Goal: Task Accomplishment & Management: Complete application form

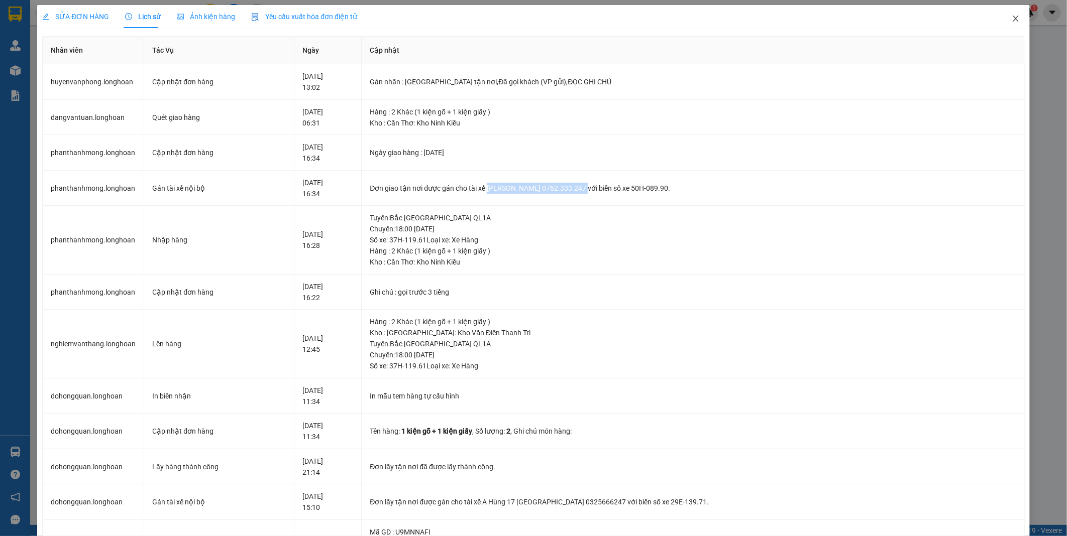
drag, startPoint x: 1008, startPoint y: 23, endPoint x: 242, endPoint y: 22, distance: 766.6
click at [1007, 23] on span "Close" at bounding box center [1016, 19] width 28 height 28
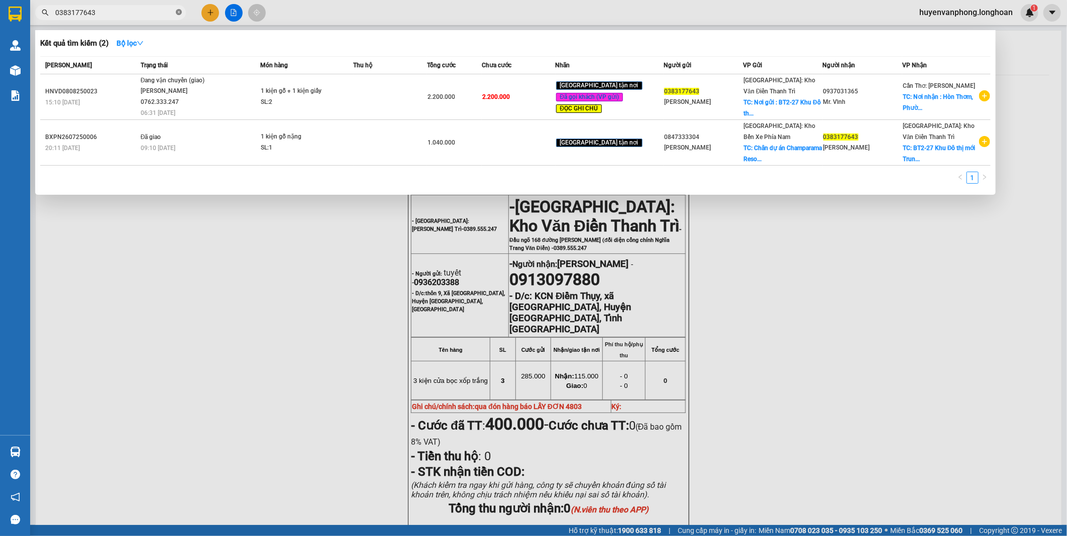
click at [179, 11] on icon "close-circle" at bounding box center [179, 12] width 6 height 6
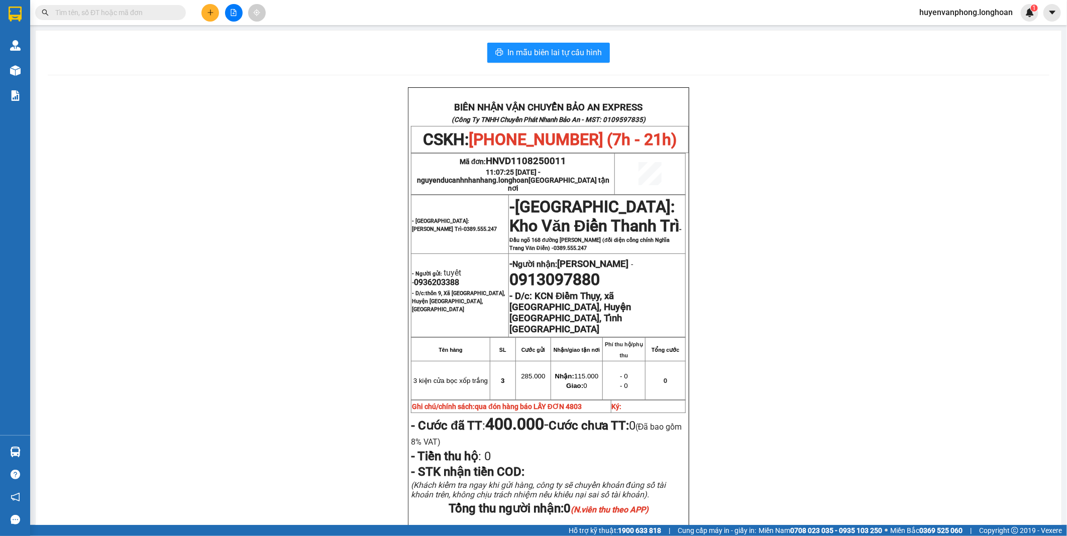
click at [87, 11] on input "text" at bounding box center [114, 12] width 119 height 11
paste input "0337 104 242"
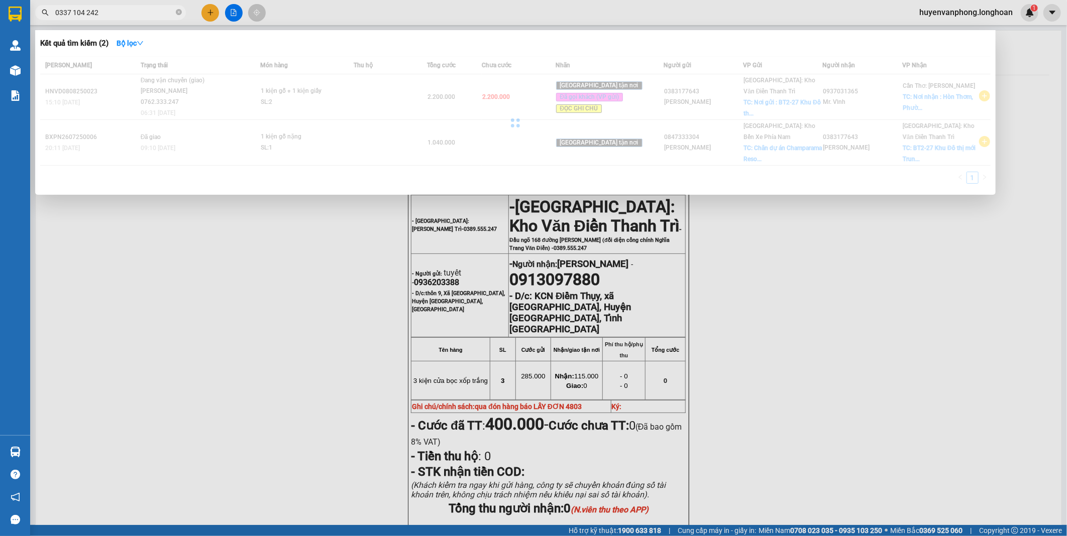
click at [74, 16] on input "0337 104 242" at bounding box center [114, 12] width 119 height 11
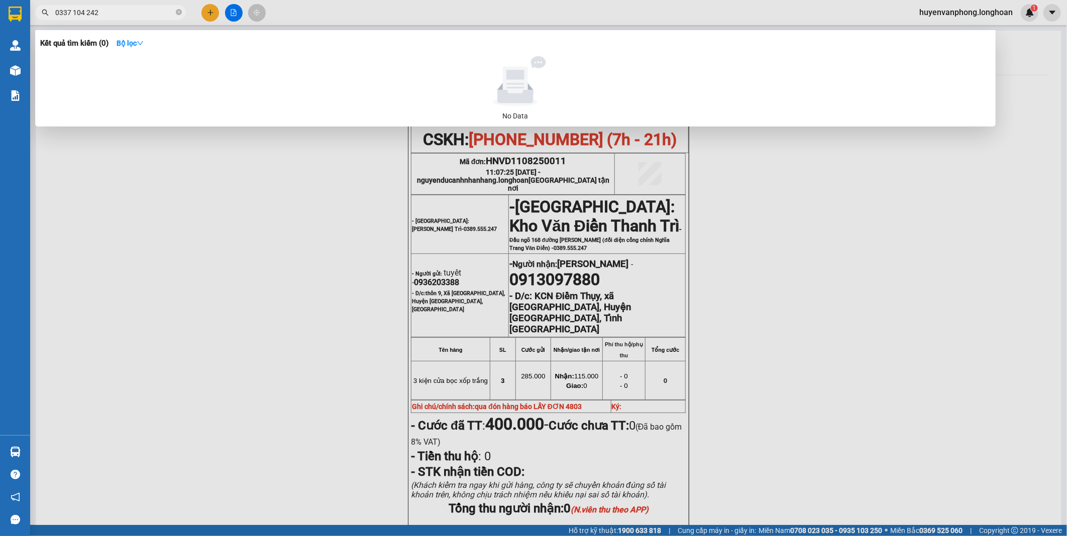
click at [72, 14] on input "0337 104 242" at bounding box center [114, 12] width 119 height 11
click at [84, 13] on input "0337104 242" at bounding box center [114, 12] width 119 height 11
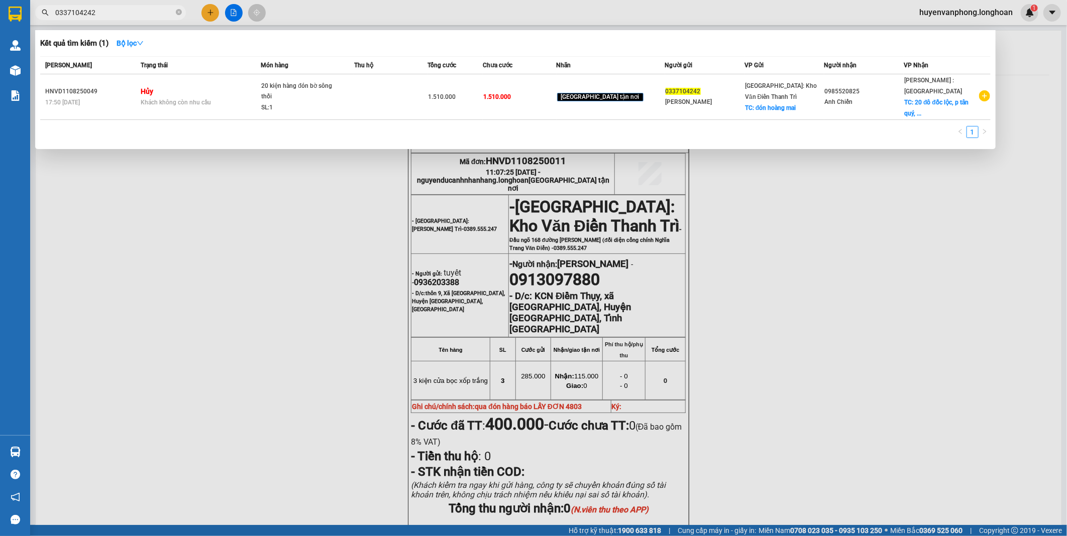
type input "0337104242"
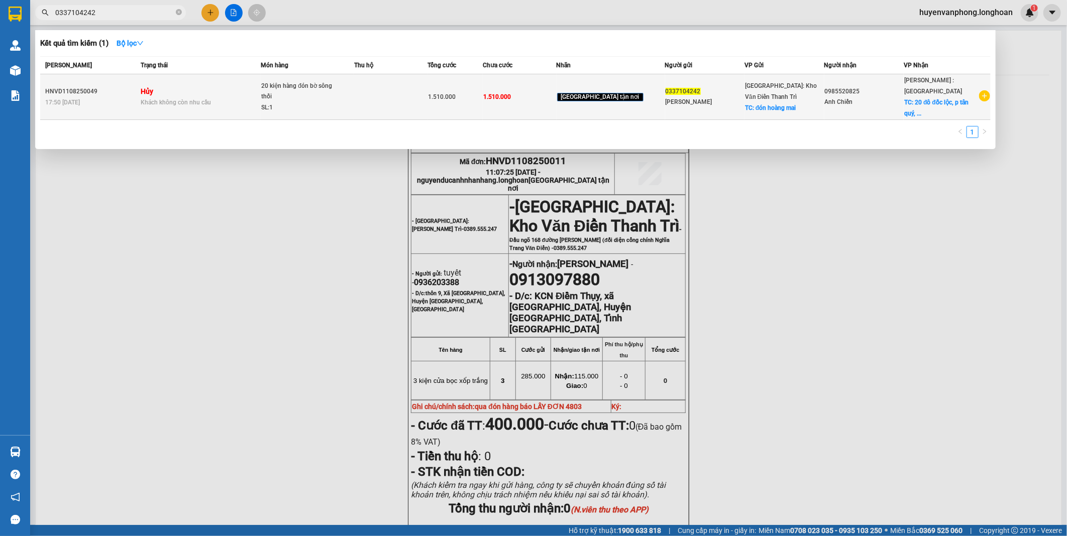
click at [313, 86] on div "20 kiện hàng đón bờ sông thối" at bounding box center [298, 92] width 75 height 22
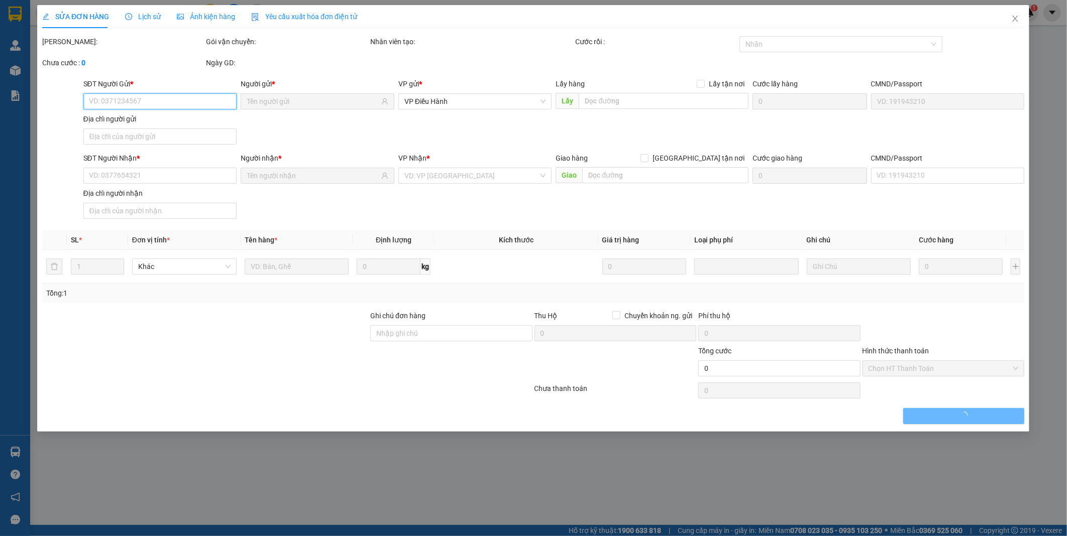
type input "0337104242"
type input "[PERSON_NAME]"
checkbox input "true"
type input "đón hoàng mai"
type input "150.000"
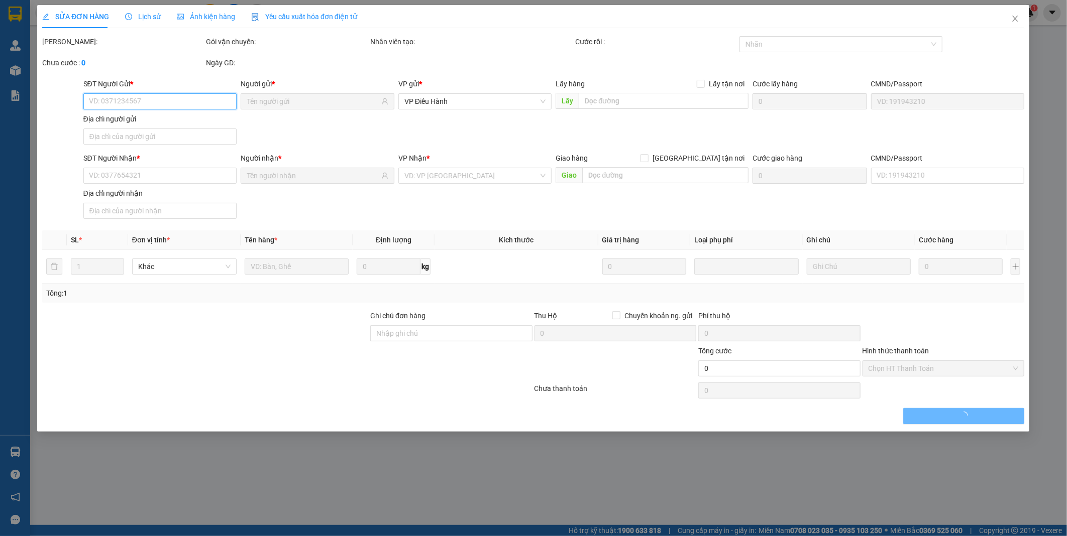
type input "0985520825"
type input "Anh Chiến"
checkbox input "true"
type input "20 đô đốc lộc, p tân quý, q [GEOGRAPHIC_DATA], [GEOGRAPHIC_DATA]"
type input "1.510.000"
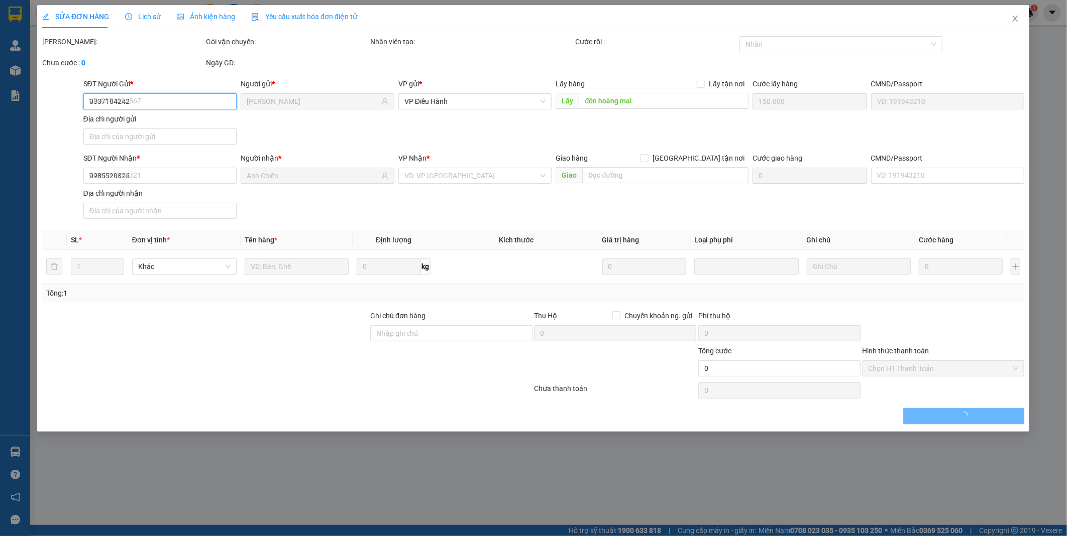
type input "1.510.000"
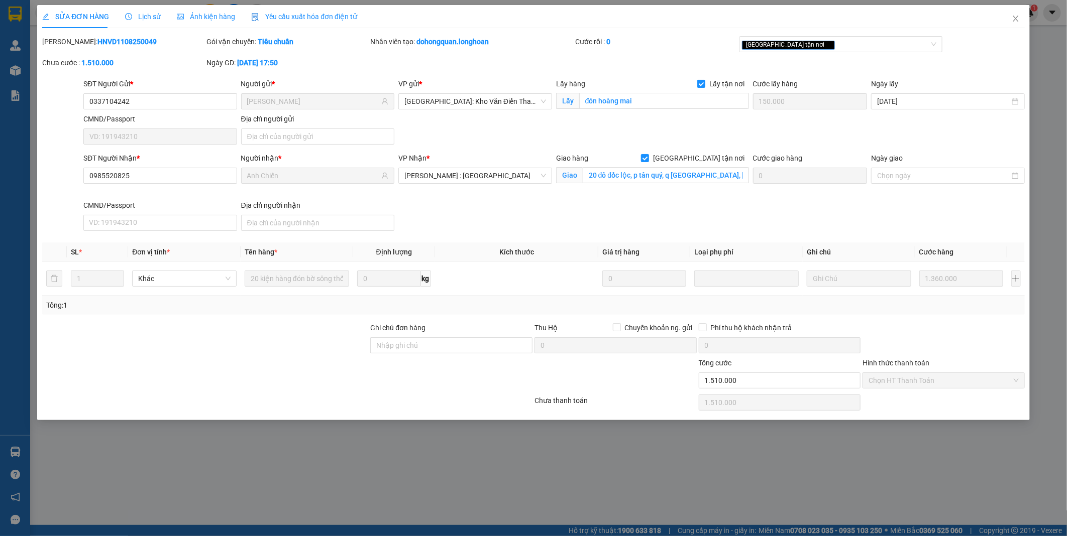
click at [152, 20] on span "Lịch sử" at bounding box center [143, 17] width 36 height 8
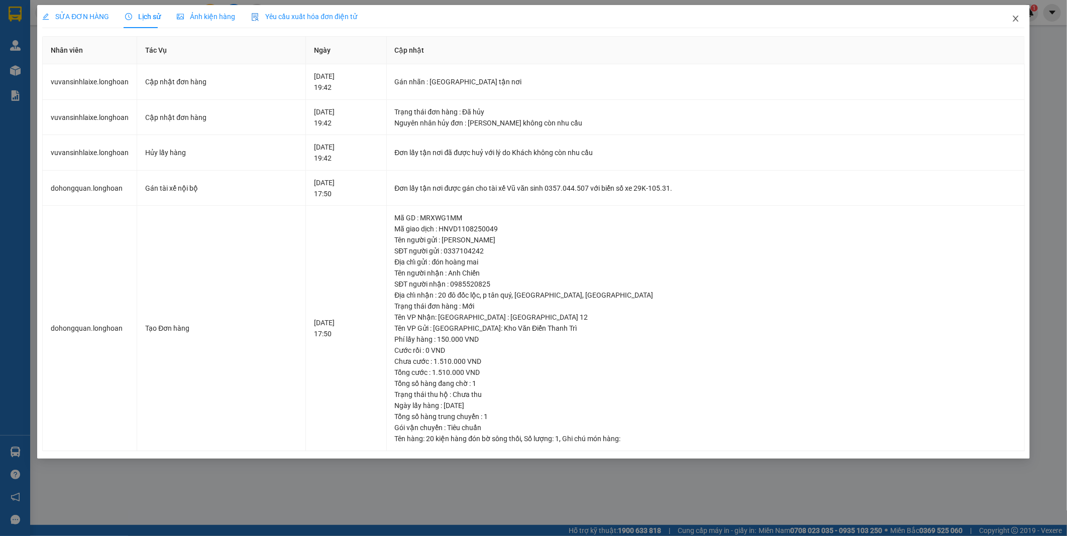
click at [1015, 22] on icon "close" at bounding box center [1016, 19] width 8 height 8
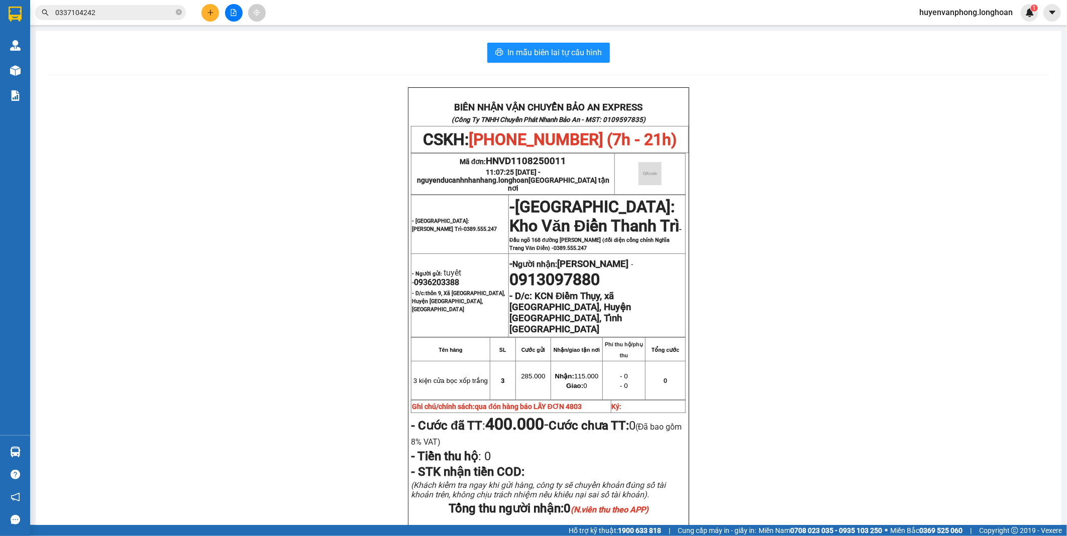
drag, startPoint x: 179, startPoint y: 13, endPoint x: 102, endPoint y: 12, distance: 76.9
click at [178, 13] on icon "close-circle" at bounding box center [179, 12] width 6 height 6
click at [101, 12] on input "text" at bounding box center [114, 12] width 119 height 11
paste input "0787326666"
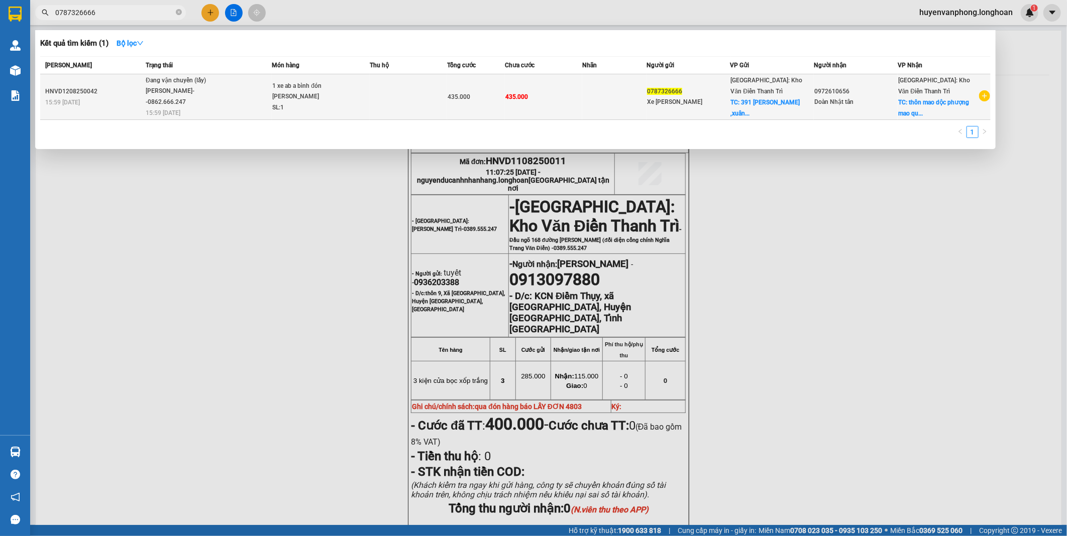
type input "0787326666"
click at [344, 97] on div "1 xe ab a bình đón [PERSON_NAME]" at bounding box center [309, 92] width 75 height 22
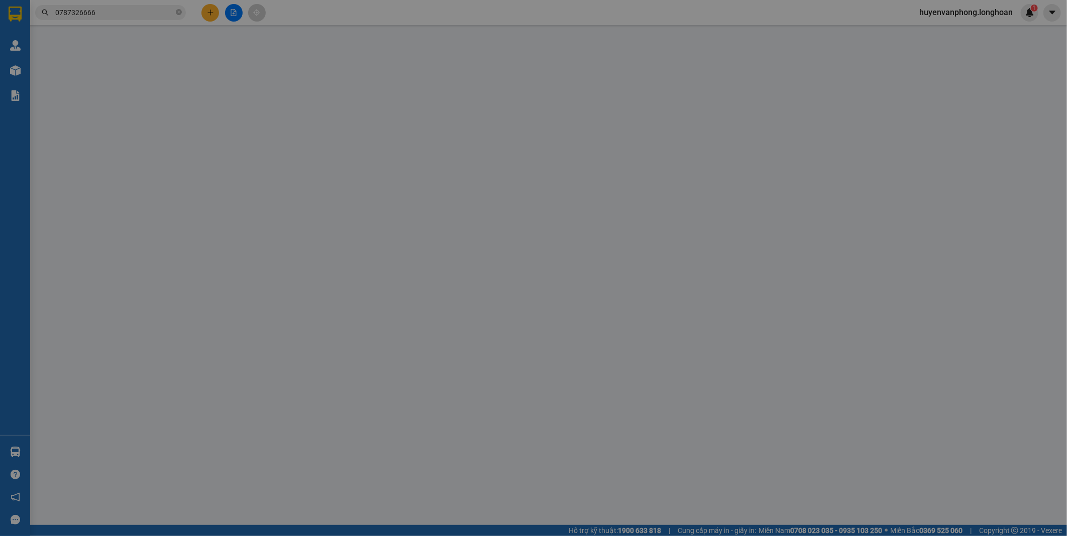
type input "0787326666"
type input "Xe [PERSON_NAME]"
checkbox input "true"
type input "391 [PERSON_NAME] ,[PERSON_NAME] tảo bắc từ [GEOGRAPHIC_DATA]"
type input "0972610656"
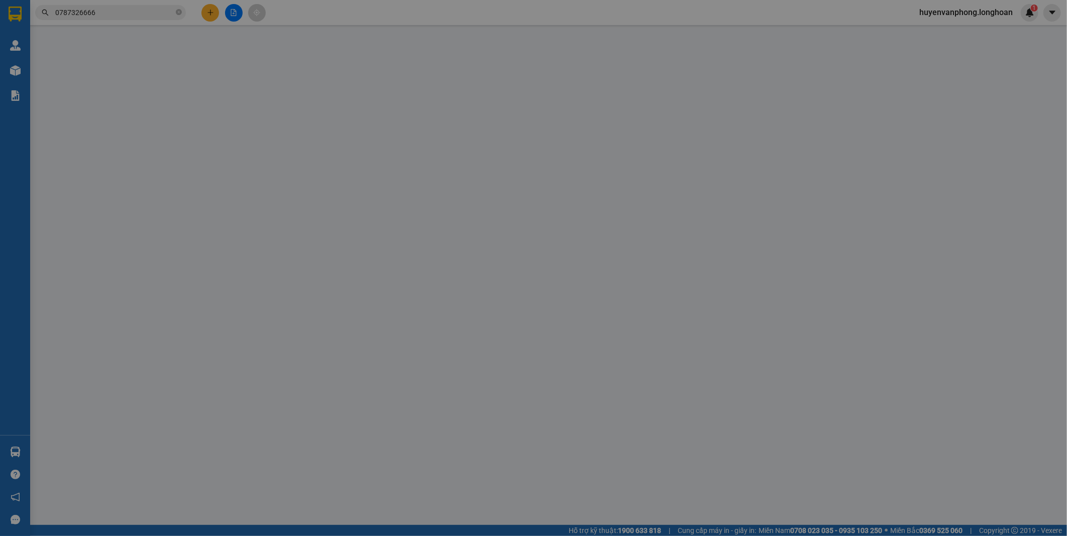
type input "Doàn Nhật tân"
checkbox input "true"
type input "thôn mao dộc phượng mao quế vo [GEOGRAPHIC_DATA]"
type input "435.000"
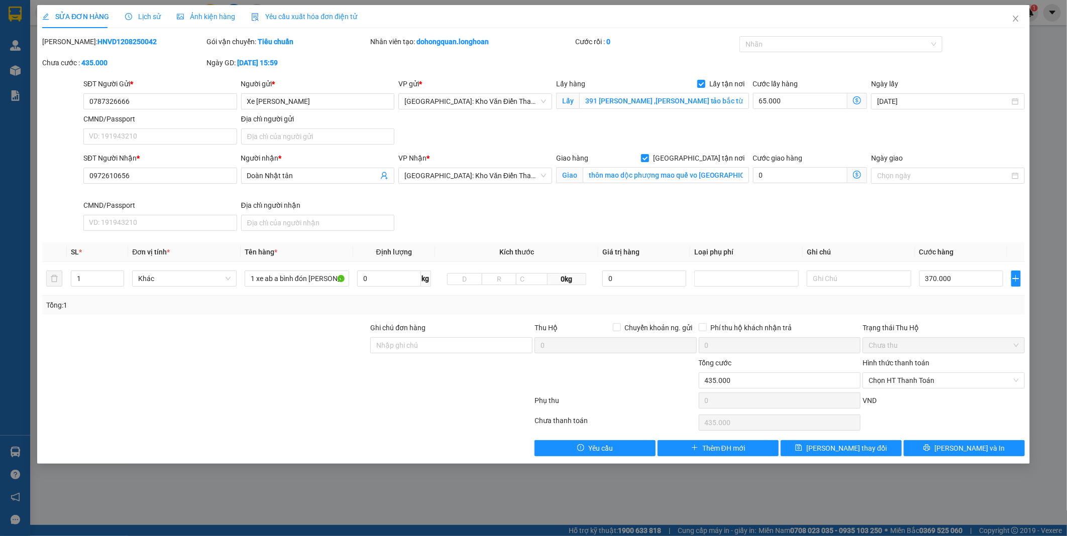
click at [147, 17] on span "Lịch sử" at bounding box center [143, 17] width 36 height 8
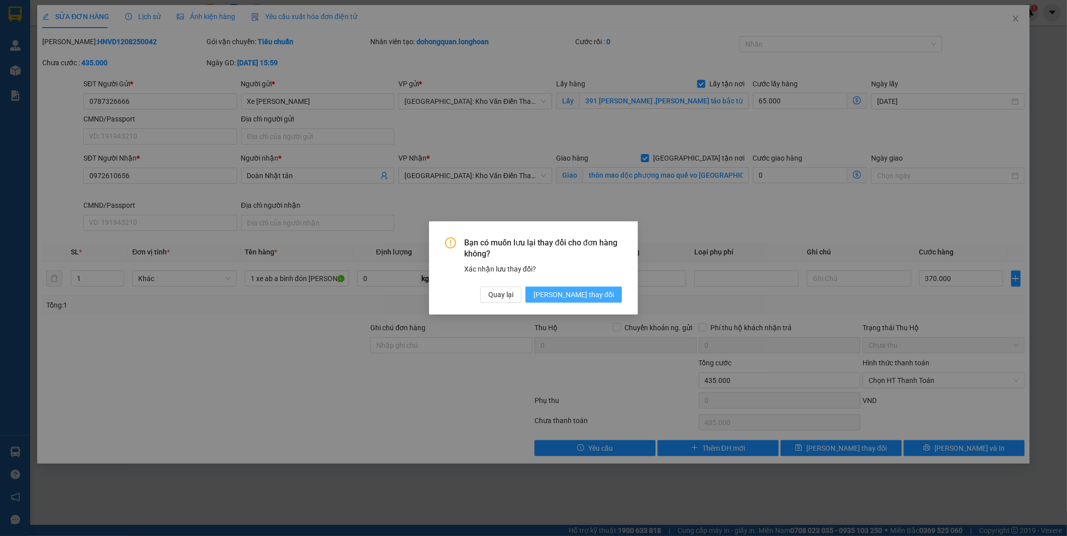
click at [595, 302] on button "[PERSON_NAME] thay đổi" at bounding box center [573, 295] width 96 height 16
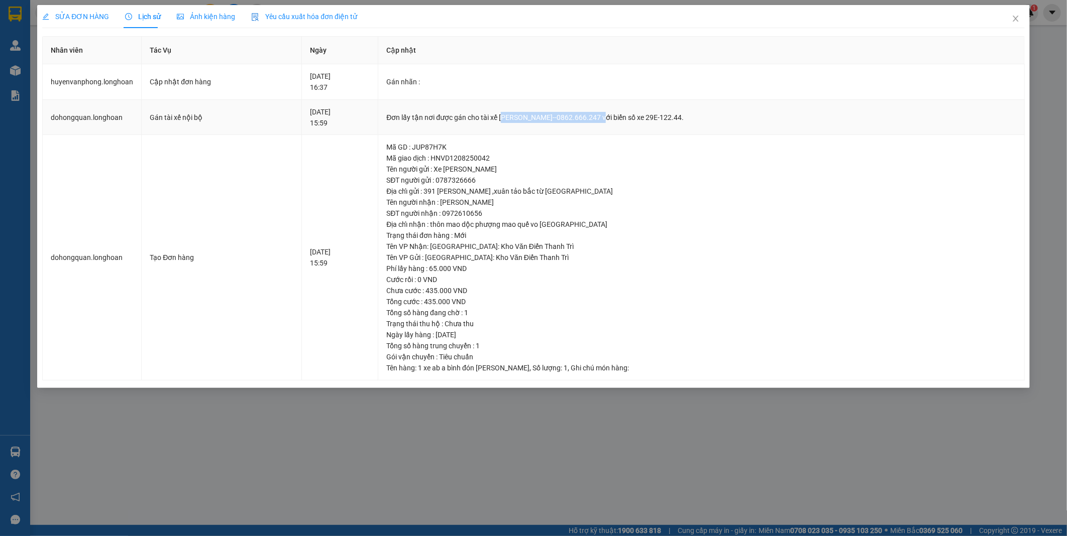
drag, startPoint x: 524, startPoint y: 117, endPoint x: 618, endPoint y: 117, distance: 93.9
click at [618, 117] on div "Đơn lấy tận nơi được gán cho tài xế [PERSON_NAME]--0862.666.247 với biển số xe …" at bounding box center [700, 117] width 629 height 11
drag, startPoint x: 618, startPoint y: 117, endPoint x: 606, endPoint y: 117, distance: 12.1
copy div "rần Thanh Bình--0862.666.247"
click at [1012, 18] on icon "close" at bounding box center [1016, 19] width 8 height 8
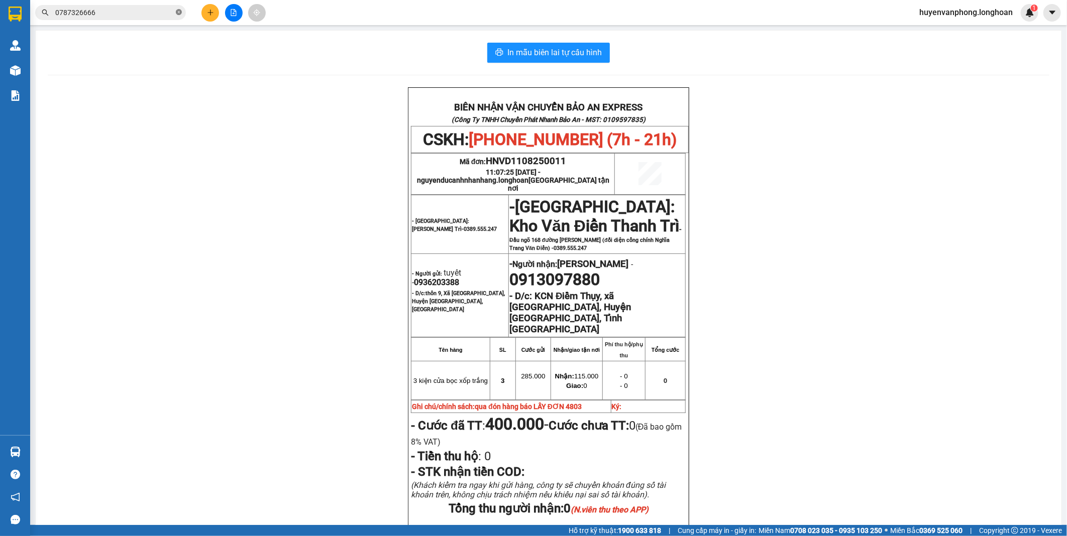
click at [179, 12] on icon "close-circle" at bounding box center [179, 12] width 6 height 6
click at [136, 13] on input "text" at bounding box center [114, 12] width 119 height 11
paste input "0869.333.526"
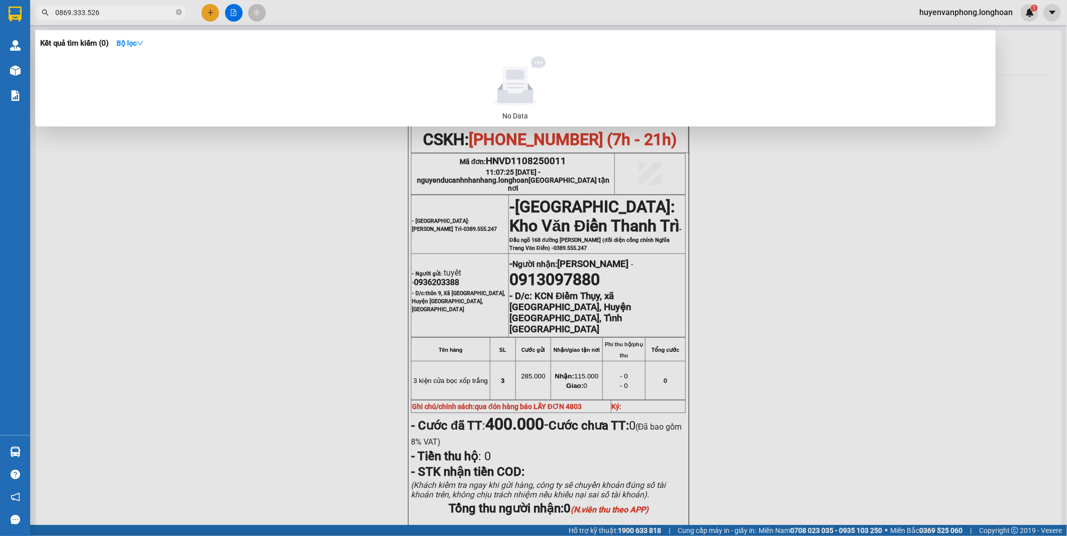
click at [73, 13] on input "0869.333.526" at bounding box center [114, 12] width 119 height 11
click at [84, 11] on input "0869333.526" at bounding box center [114, 12] width 119 height 11
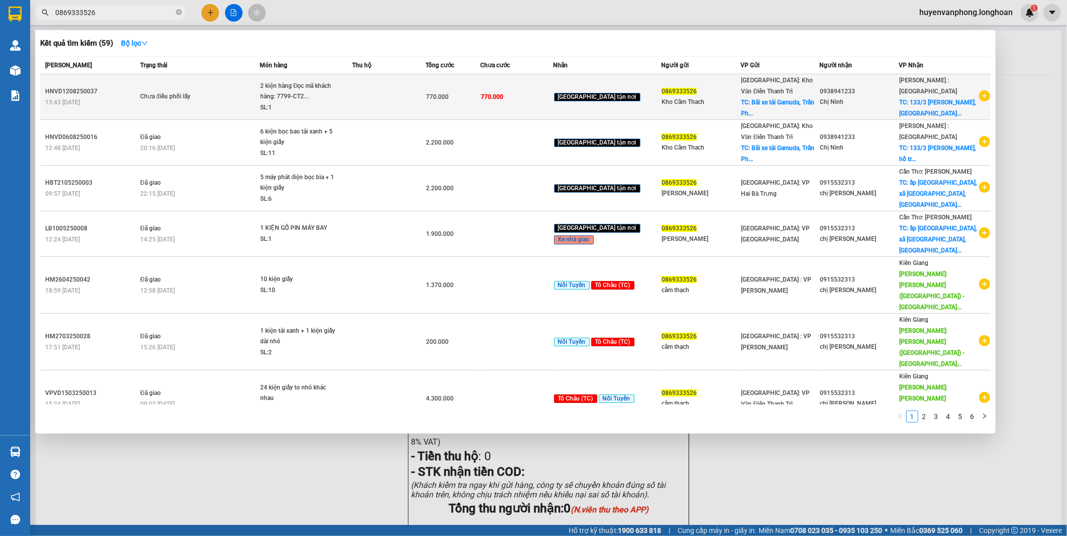
type input "0869333526"
click at [285, 91] on div "2 kiện hàng Đọc mã khách hàng: 7799-CT2..." at bounding box center [297, 92] width 75 height 22
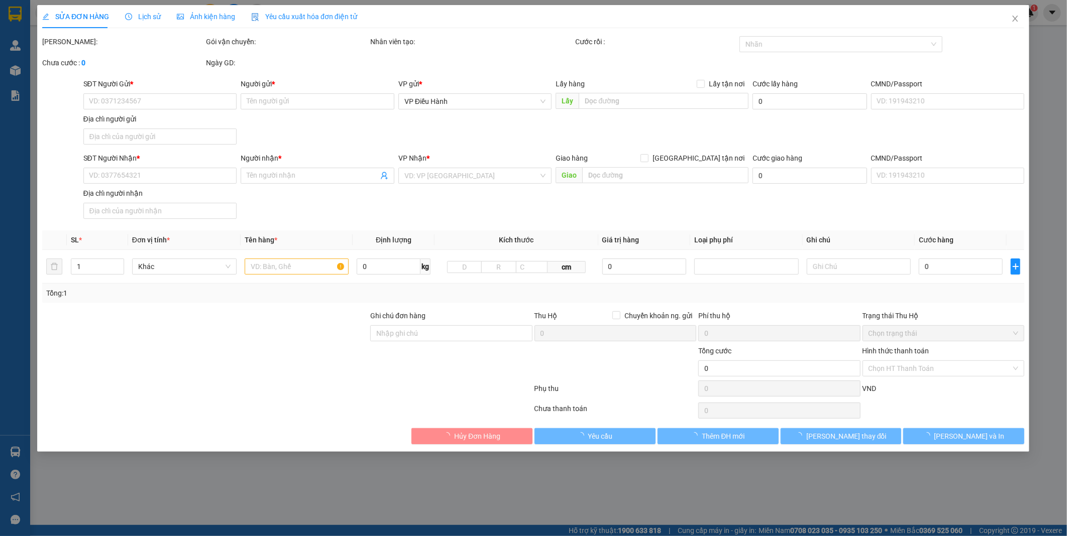
type input "0869333526"
type input "Kho Cẩm Thach"
checkbox input "true"
type input "Bãi xe tải Gamuda, [PERSON_NAME], [PERSON_NAME], HN"
type input "0938941233"
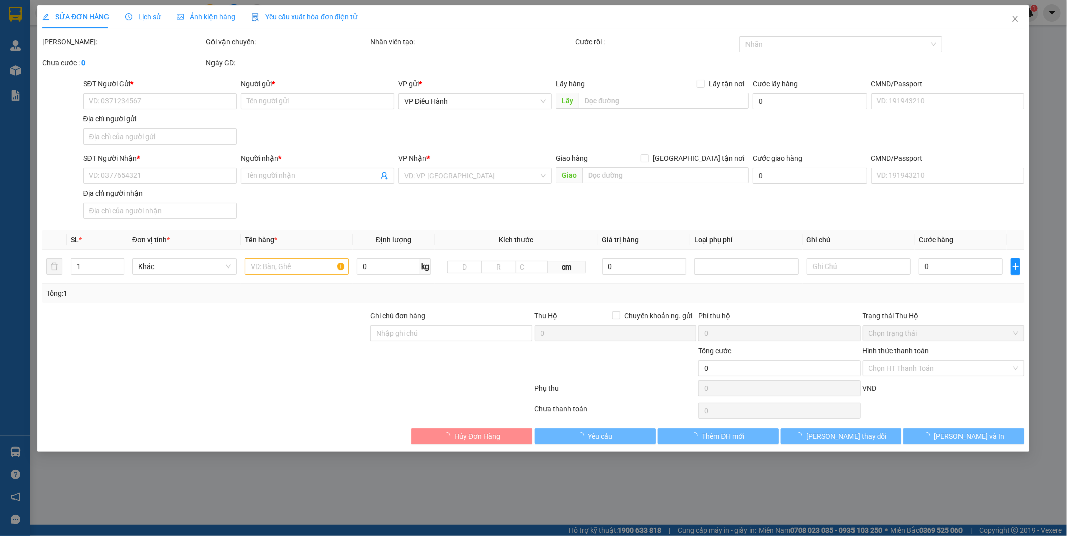
type input "Chị Ninh"
checkbox input "true"
type input "133/3 [PERSON_NAME], xã [GEOGRAPHIC_DATA], [GEOGRAPHIC_DATA]"
type input "770.000"
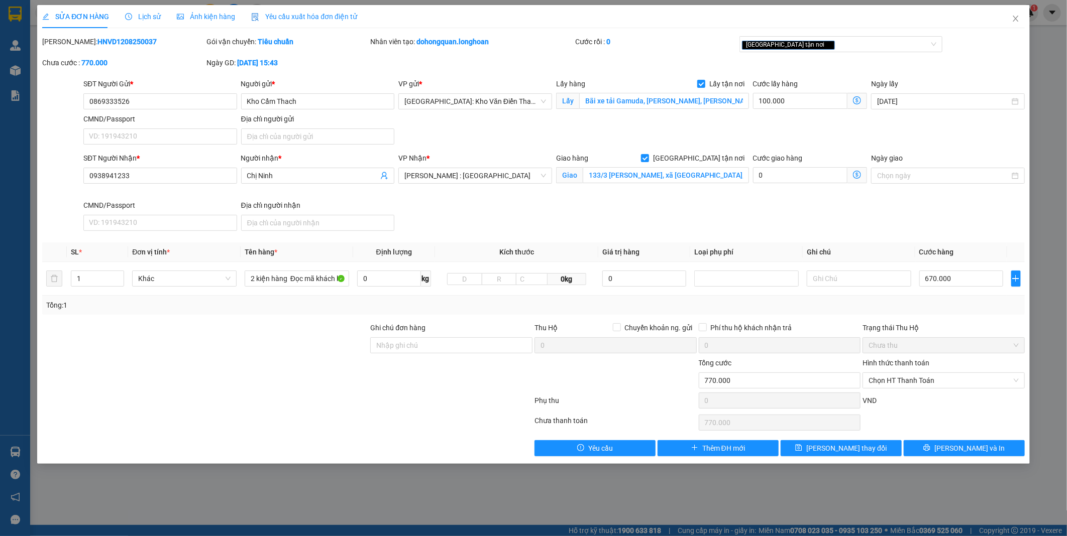
click at [142, 18] on span "Lịch sử" at bounding box center [143, 17] width 36 height 8
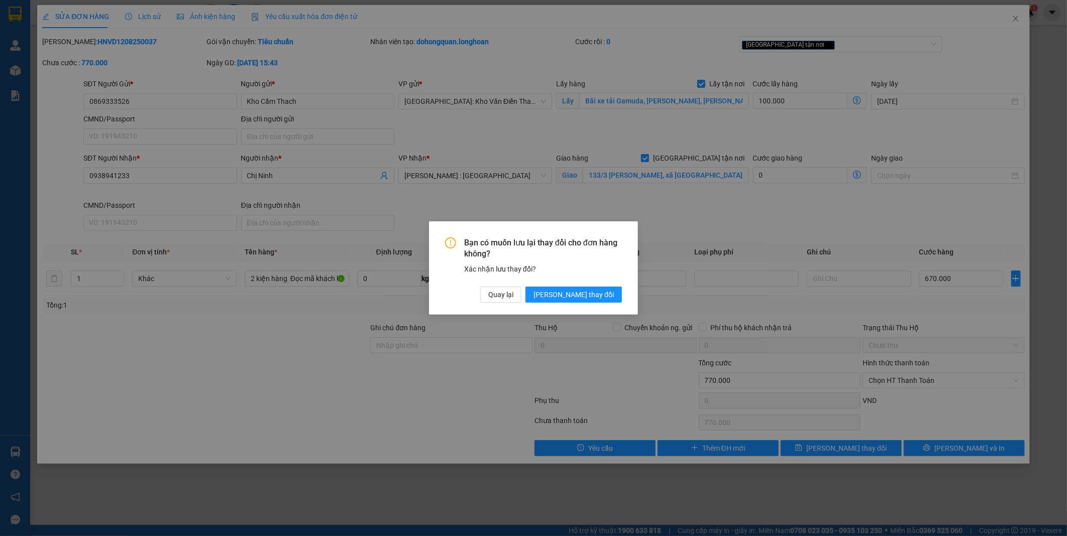
drag, startPoint x: 587, startPoint y: 293, endPoint x: 470, endPoint y: 273, distance: 118.2
click at [587, 291] on span "[PERSON_NAME] thay đổi" at bounding box center [573, 294] width 80 height 11
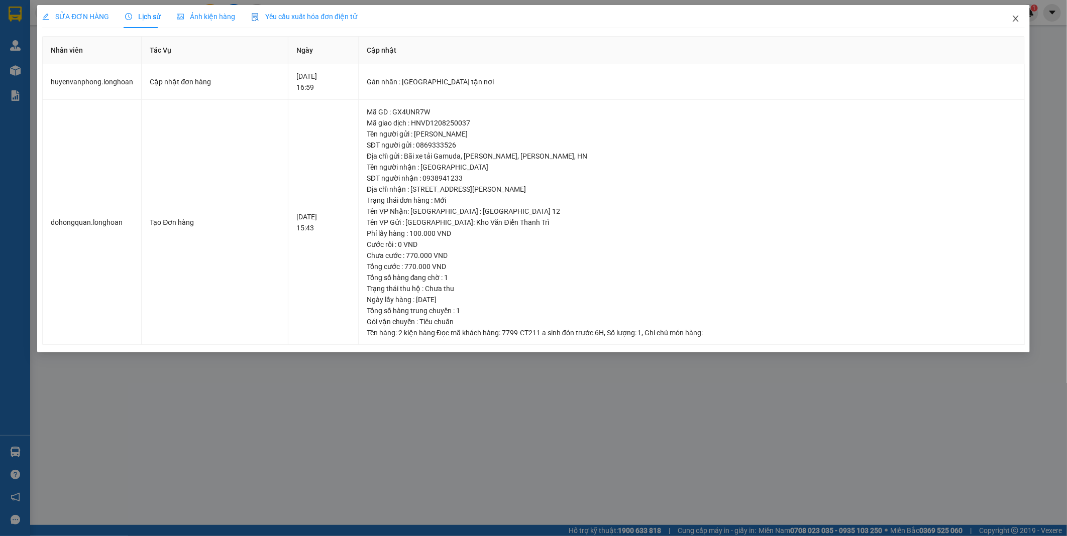
click at [1014, 19] on icon "close" at bounding box center [1016, 19] width 8 height 8
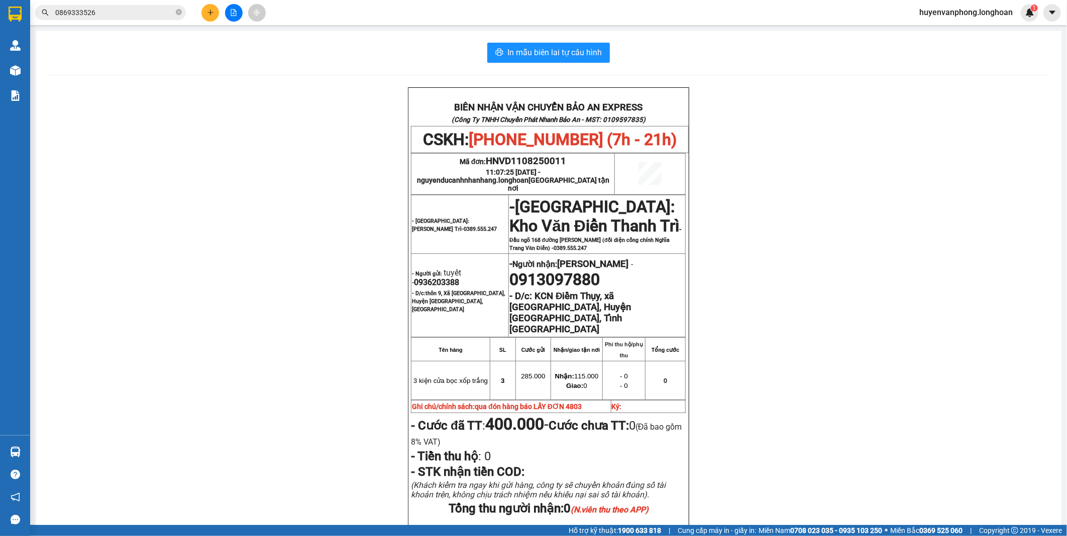
click at [149, 14] on input "0869333526" at bounding box center [114, 12] width 119 height 11
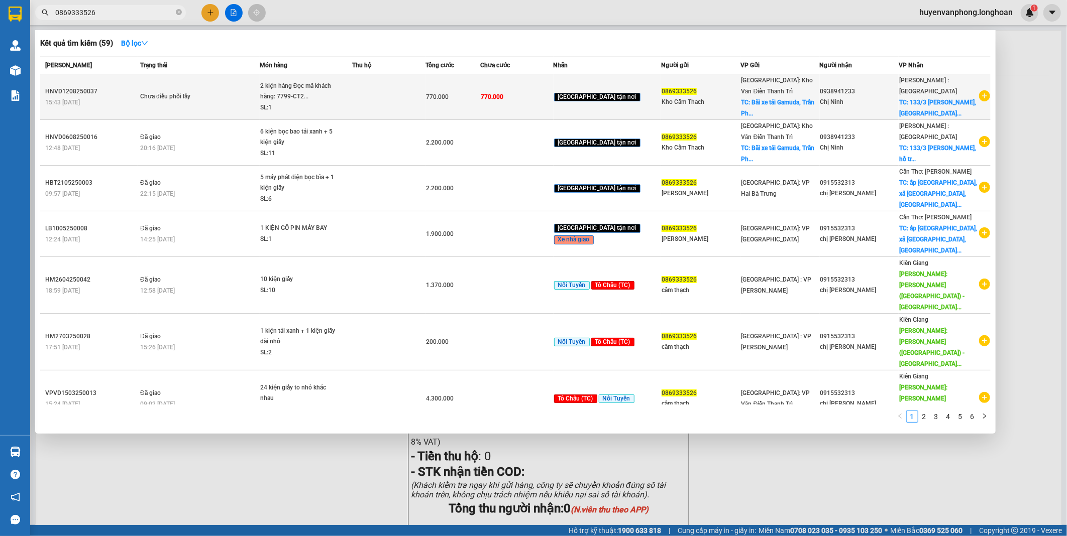
click at [259, 98] on span "Chưa điều phối lấy" at bounding box center [199, 96] width 119 height 11
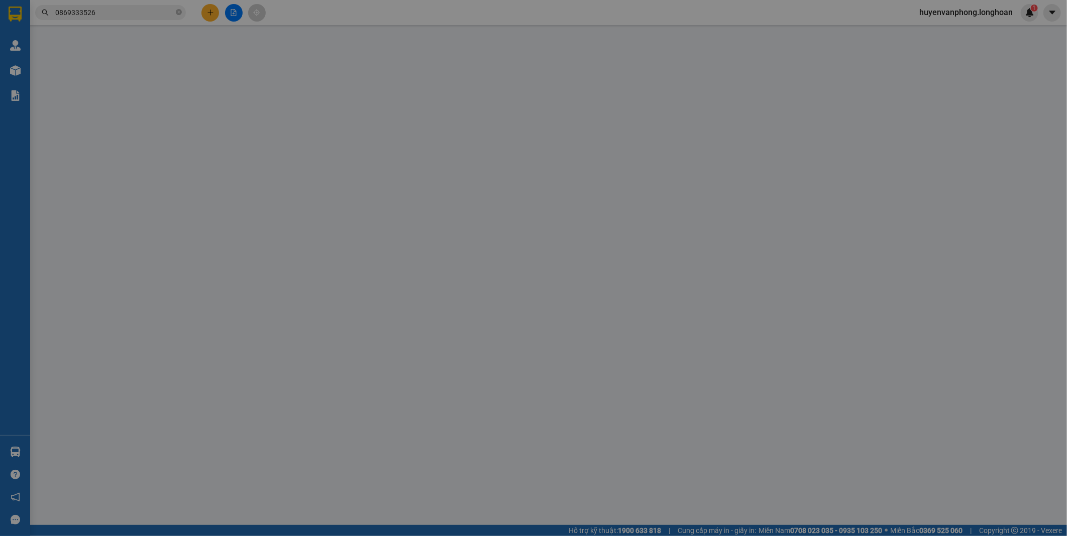
type input "0869333526"
type input "Kho Cẩm Thach"
checkbox input "true"
type input "Bãi xe tải Gamuda, [PERSON_NAME], [PERSON_NAME], HN"
type input "0938941233"
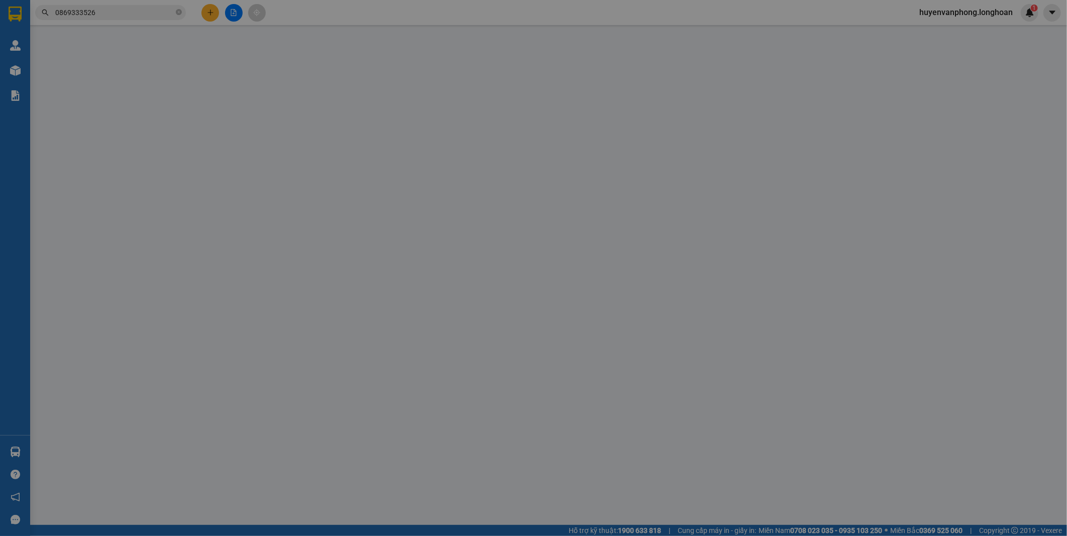
type input "Chị Ninh"
checkbox input "true"
type input "133/3 [PERSON_NAME], xã [GEOGRAPHIC_DATA], [GEOGRAPHIC_DATA]"
type input "770.000"
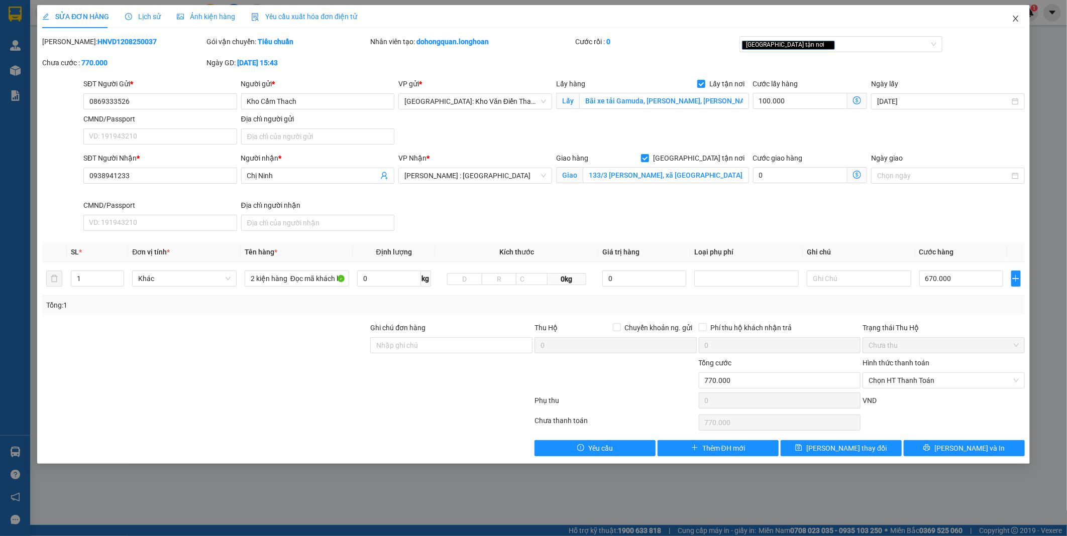
click at [1015, 22] on icon "close" at bounding box center [1016, 19] width 8 height 8
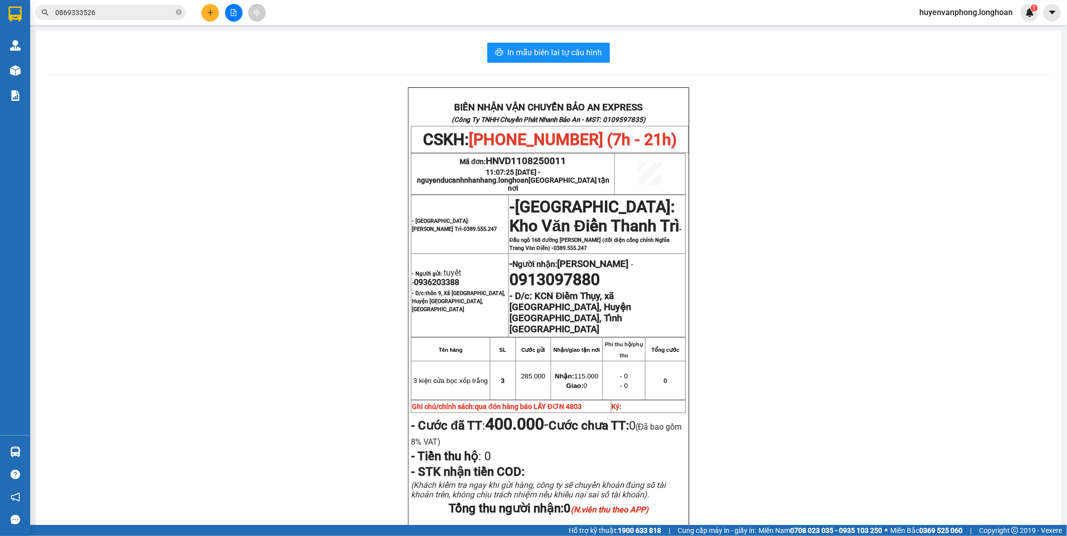
drag, startPoint x: 177, startPoint y: 14, endPoint x: 152, endPoint y: 14, distance: 25.1
click at [177, 14] on icon "close-circle" at bounding box center [179, 12] width 6 height 6
click at [151, 14] on input "text" at bounding box center [114, 12] width 119 height 11
paste input "0865869826"
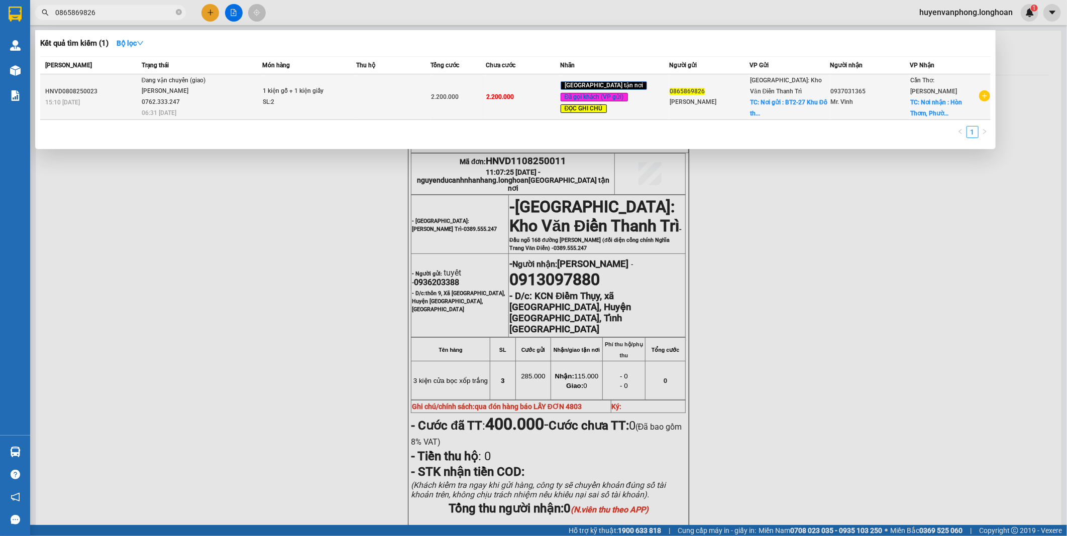
type input "0865869826"
click at [224, 89] on span "Đang vận chuyển (giao) [PERSON_NAME] 0762.333.247 06:31 [DATE]" at bounding box center [202, 96] width 121 height 42
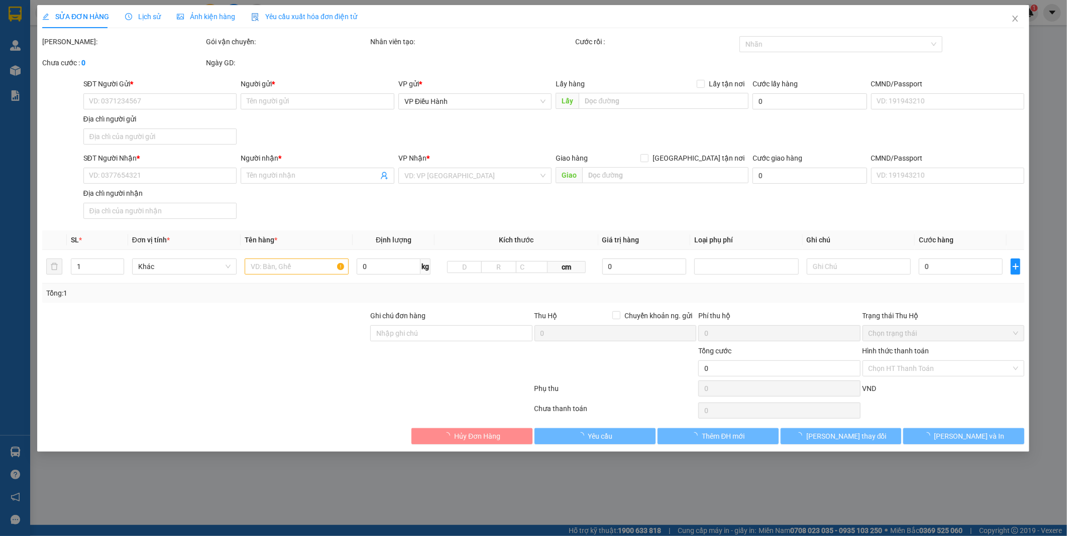
type input "0865869826"
type input "[PERSON_NAME]"
checkbox input "true"
type input "Nơi gửi : BT2-27 Khu Đô thị mới [GEOGRAPHIC_DATA] từ [GEOGRAPHIC_DATA]"
type input "0937031365"
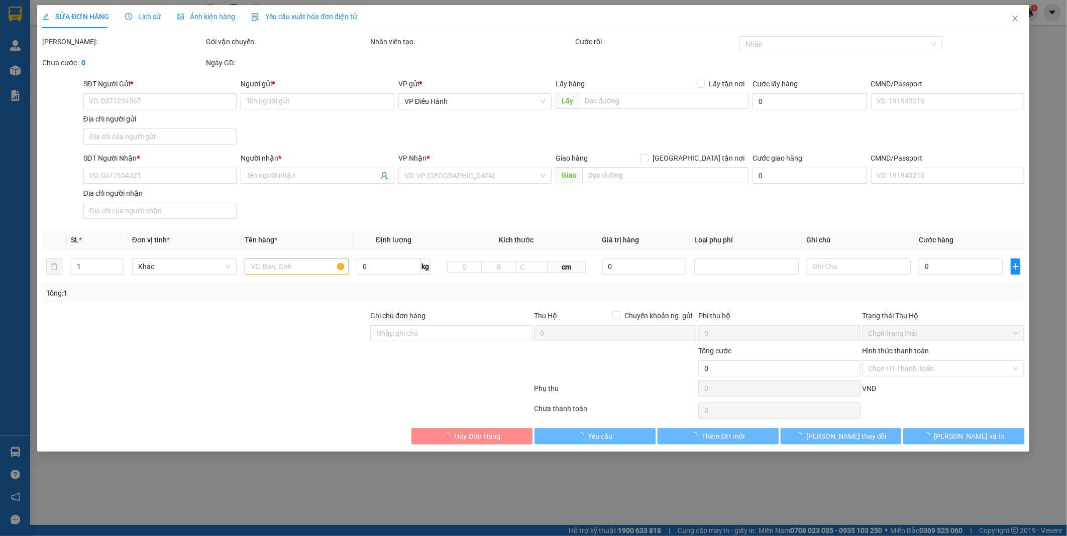
type input "Mr. Vĩnh"
checkbox input "true"
type input "Nơi nhận : Hòn Thơm, [GEOGRAPHIC_DATA], [GEOGRAPHIC_DATA]. [GEOGRAPHIC_DATA], T…"
type input "gọi trước 3 tiếng"
type input "2.200.000"
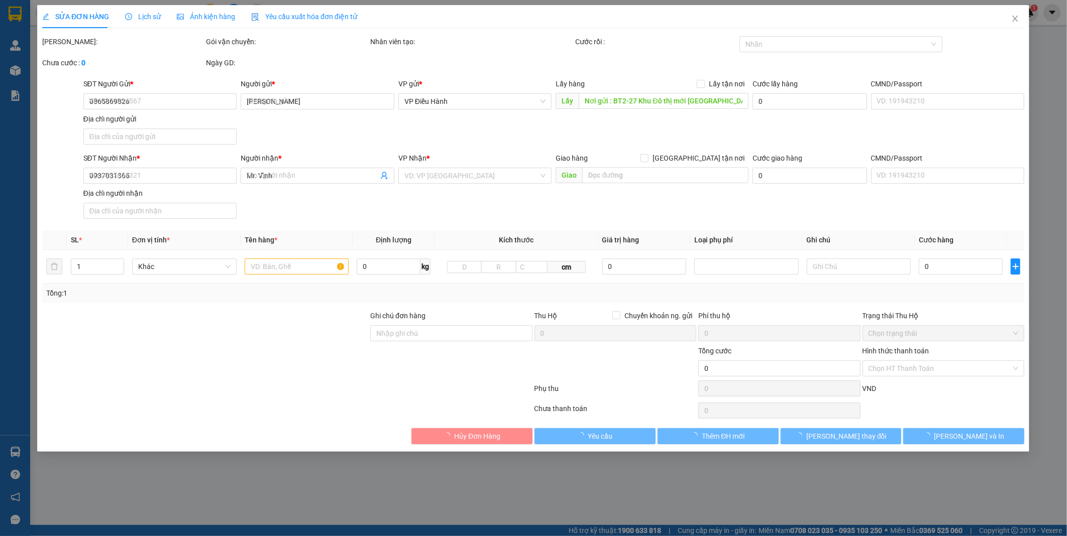
type input "2.200.000"
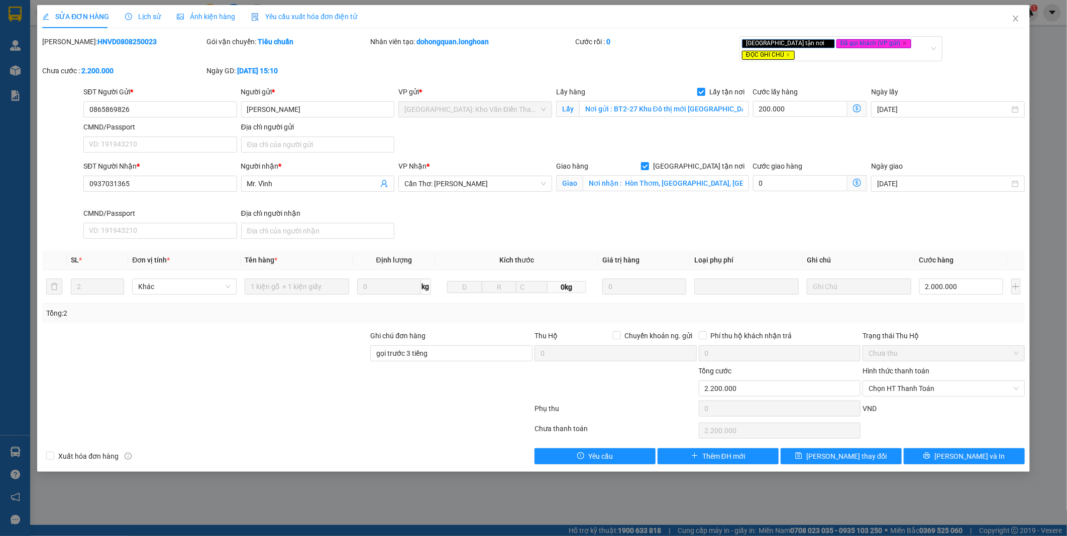
click at [193, 18] on span "Ảnh kiện hàng" at bounding box center [206, 17] width 58 height 8
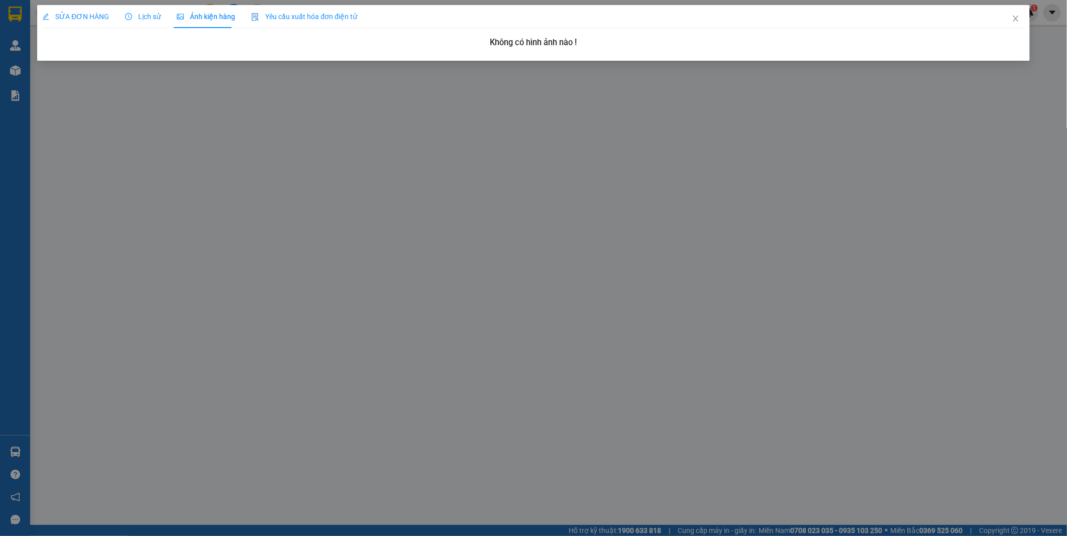
click at [988, 31] on div "SỬA ĐƠN HÀNG Lịch sử Ảnh kiện hàng Yêu cầu xuất hóa đơn điện tử Total Paid Fee …" at bounding box center [533, 29] width 982 height 48
click at [1015, 17] on icon "close" at bounding box center [1016, 19] width 8 height 8
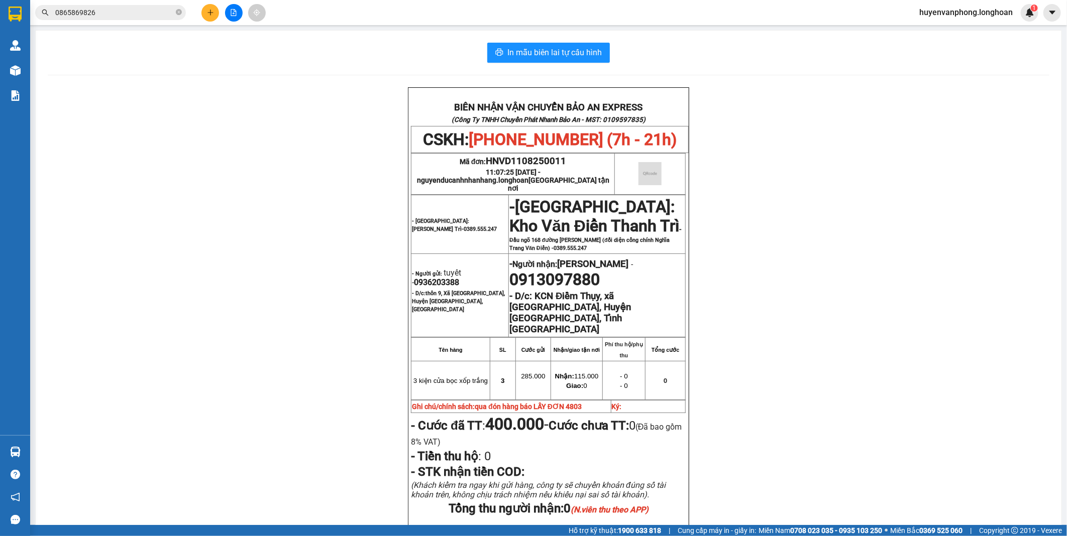
click at [148, 15] on input "0865869826" at bounding box center [114, 12] width 119 height 11
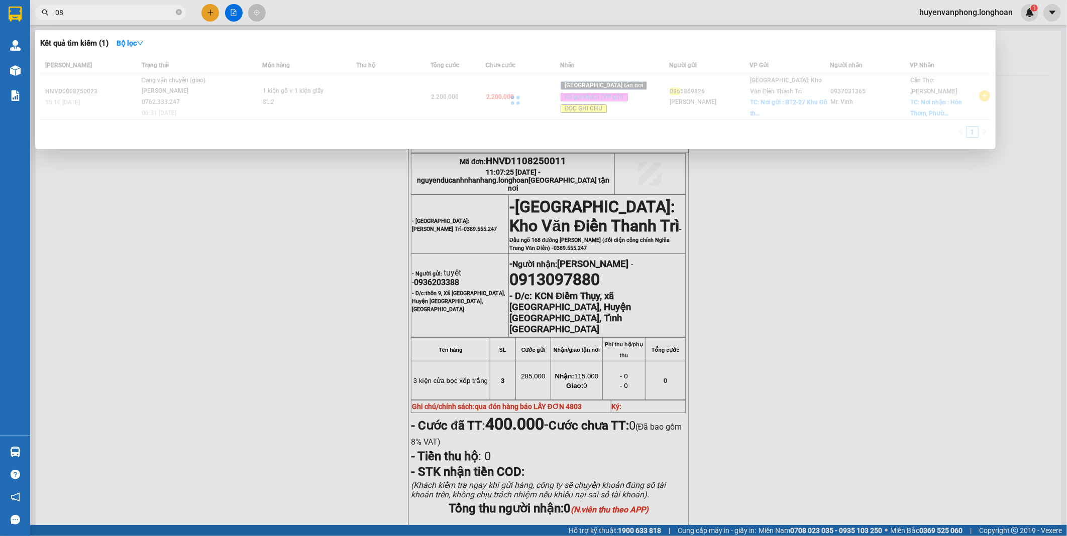
type input "0"
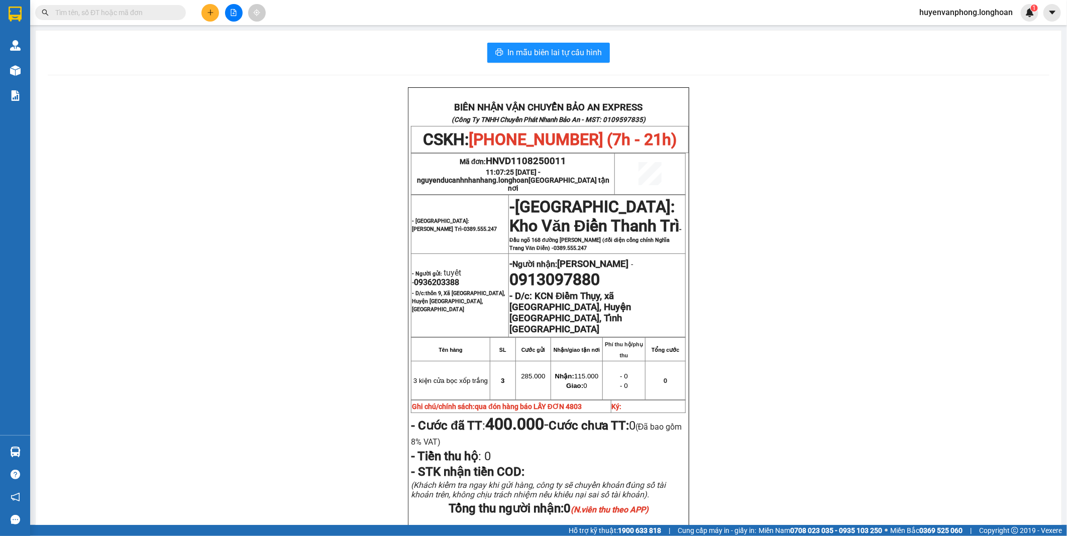
paste input "0937031365"
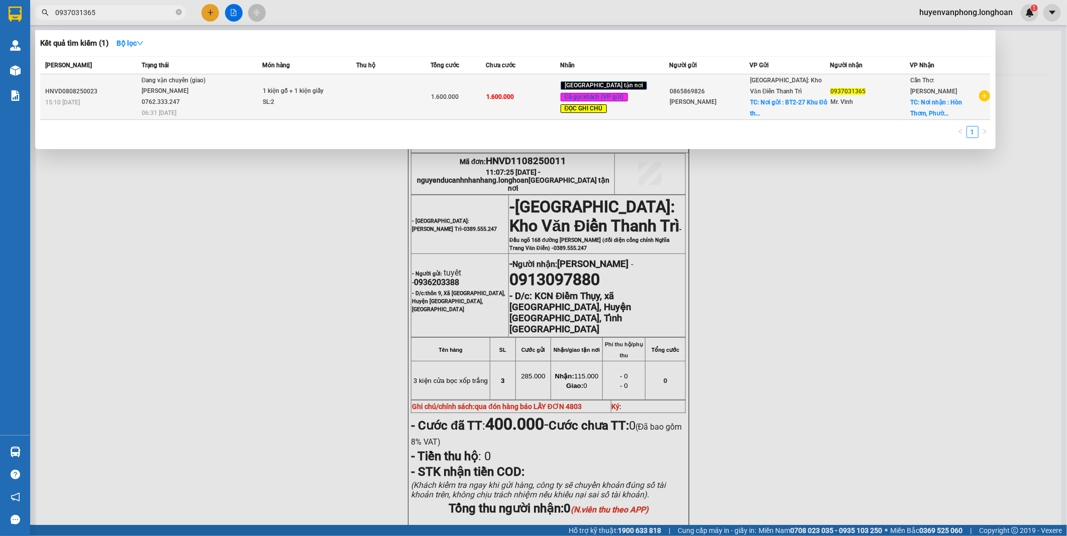
type input "0937031365"
click at [300, 107] on div "SL: 2" at bounding box center [300, 102] width 75 height 11
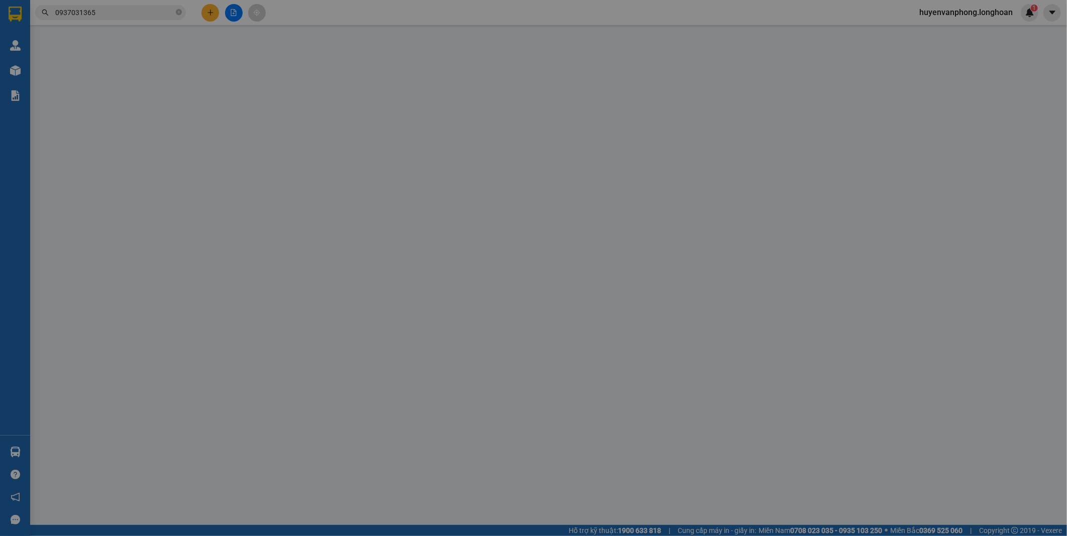
type input "0865869826"
type input "[PERSON_NAME]"
checkbox input "true"
type input "Nơi gửi : BT2-27 Khu Đô thị mới [GEOGRAPHIC_DATA] từ [GEOGRAPHIC_DATA]"
type input "0937031365"
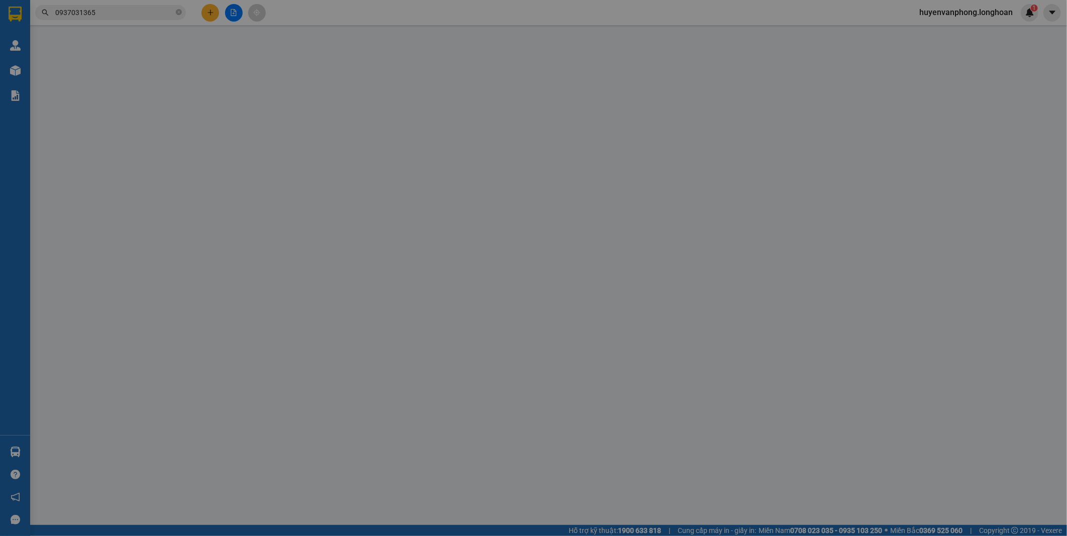
type input "Mr. Vĩnh"
checkbox input "true"
type input "Nơi nhận : Hòn Thơm, [GEOGRAPHIC_DATA], [GEOGRAPHIC_DATA]. [GEOGRAPHIC_DATA], T…"
type input "1.600.000"
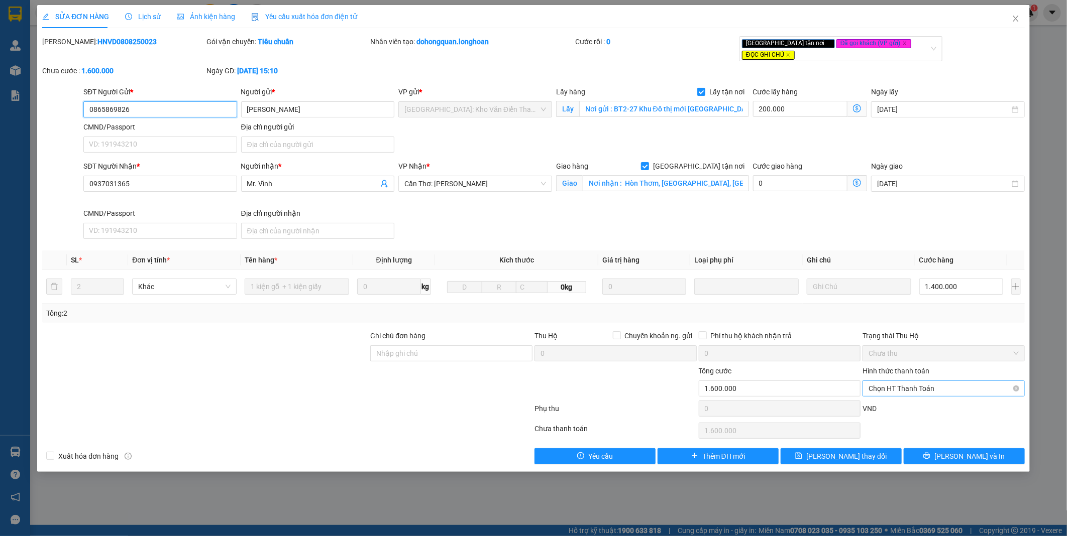
click at [917, 382] on span "Chọn HT Thanh Toán" at bounding box center [944, 388] width 150 height 15
click at [907, 433] on div "Chuyển khoản" at bounding box center [944, 432] width 150 height 11
type input "0"
click at [960, 451] on span "[PERSON_NAME] và In" at bounding box center [969, 456] width 70 height 11
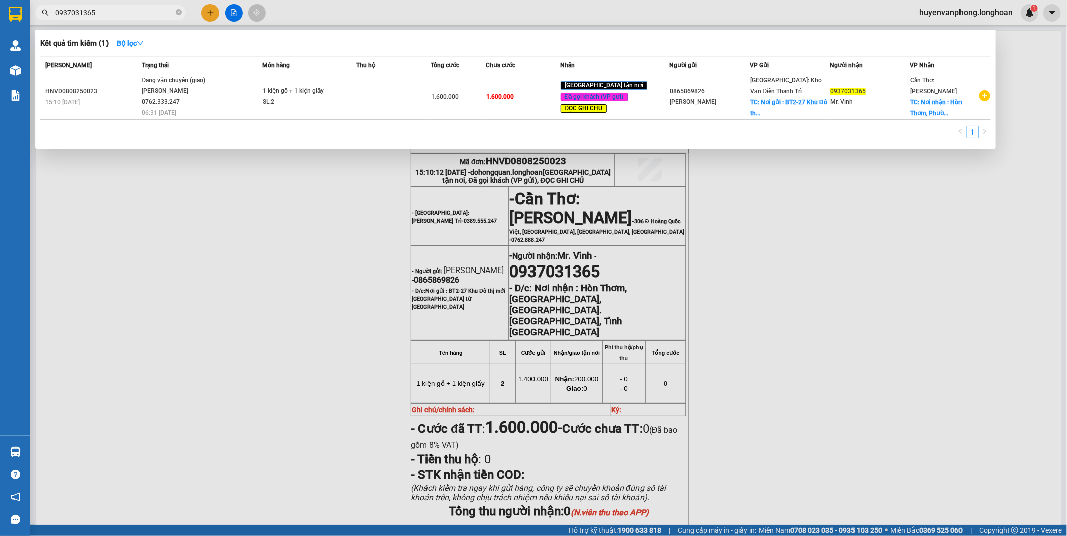
click at [113, 7] on input "0937031365" at bounding box center [114, 12] width 119 height 11
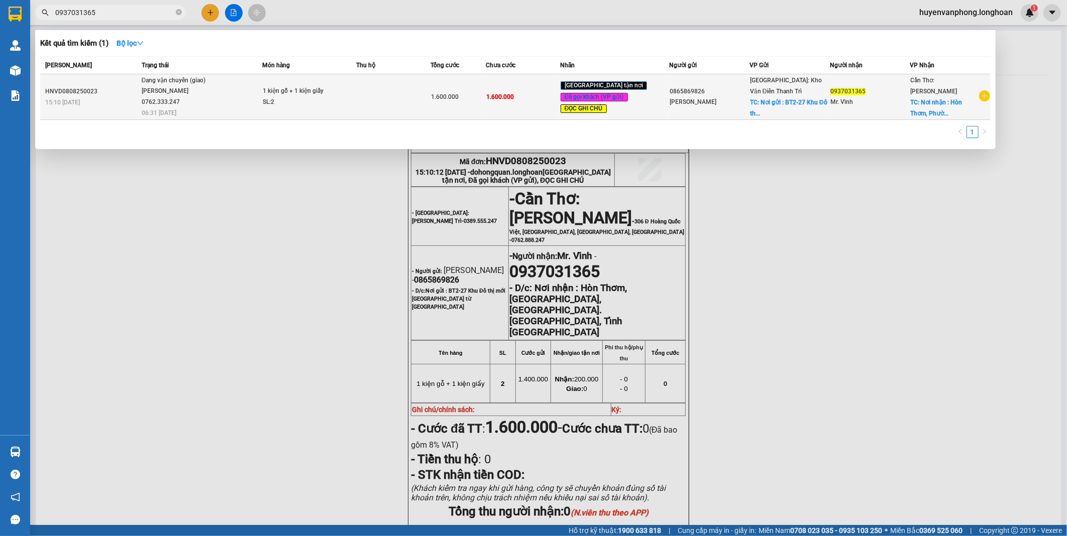
click at [231, 95] on span "Đang vận chuyển (giao) [PERSON_NAME] 0762.333.247 06:31 [DATE]" at bounding box center [202, 96] width 121 height 42
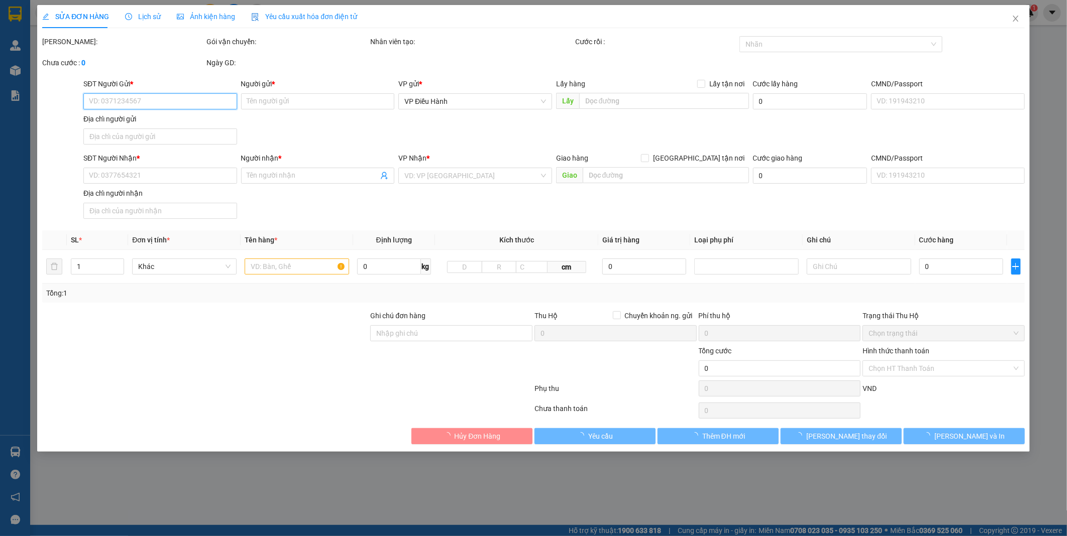
type input "0865869826"
type input "[PERSON_NAME]"
checkbox input "true"
type input "Nơi gửi : BT2-27 Khu Đô thị mới [GEOGRAPHIC_DATA] từ [GEOGRAPHIC_DATA]"
type input "200.000"
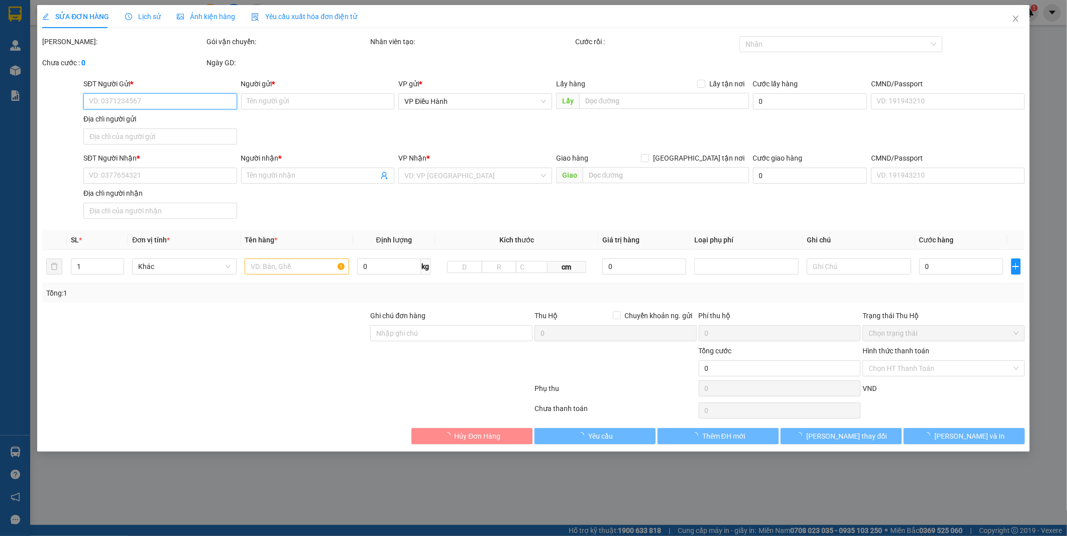
type input "0937031365"
type input "Mr. Vĩnh"
checkbox input "true"
type input "Nơi nhận : Hòn Thơm, [GEOGRAPHIC_DATA], [GEOGRAPHIC_DATA]. [GEOGRAPHIC_DATA], T…"
type input "1.600.000"
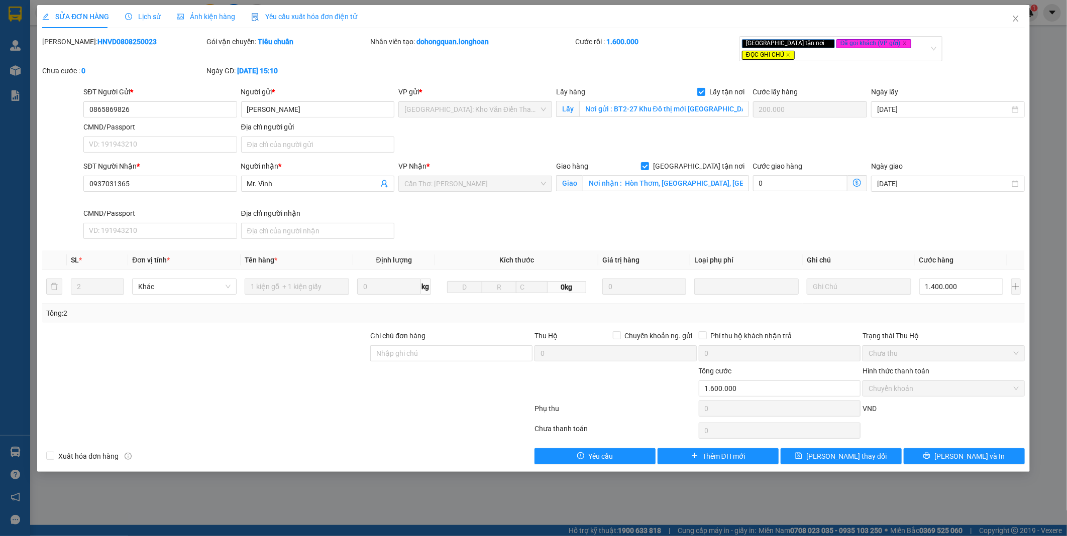
click at [136, 14] on span "Lịch sử" at bounding box center [143, 17] width 36 height 8
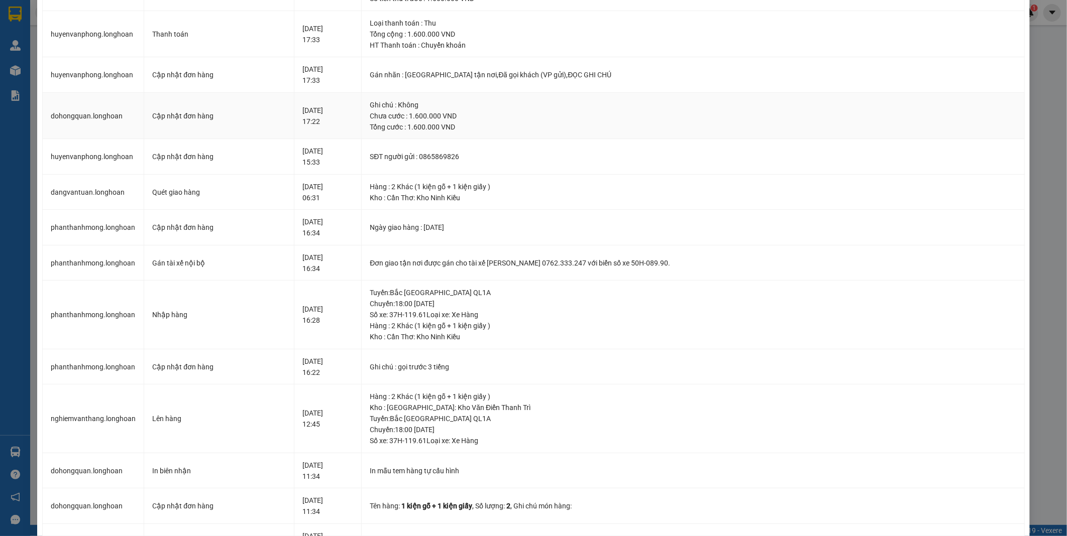
scroll to position [112, 0]
drag, startPoint x: 523, startPoint y: 265, endPoint x: 612, endPoint y: 262, distance: 89.0
click at [612, 262] on div "Đơn giao tận nơi được gán cho tài xế [PERSON_NAME] 0762.333.247 với biển số xe …" at bounding box center [693, 262] width 646 height 11
drag, startPoint x: 612, startPoint y: 262, endPoint x: 593, endPoint y: 262, distance: 18.6
copy div "[PERSON_NAME] 0762.333.247"
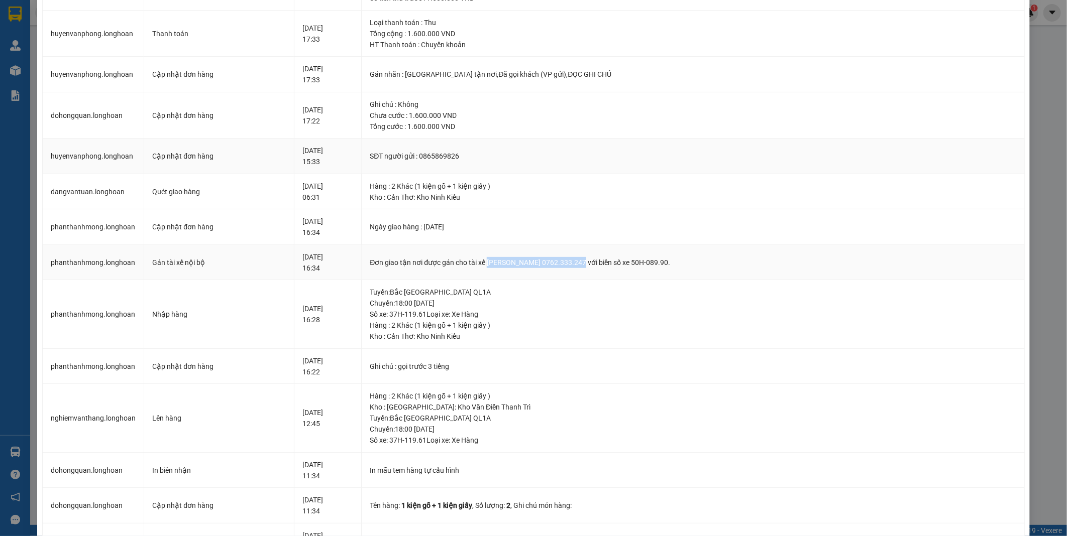
scroll to position [0, 0]
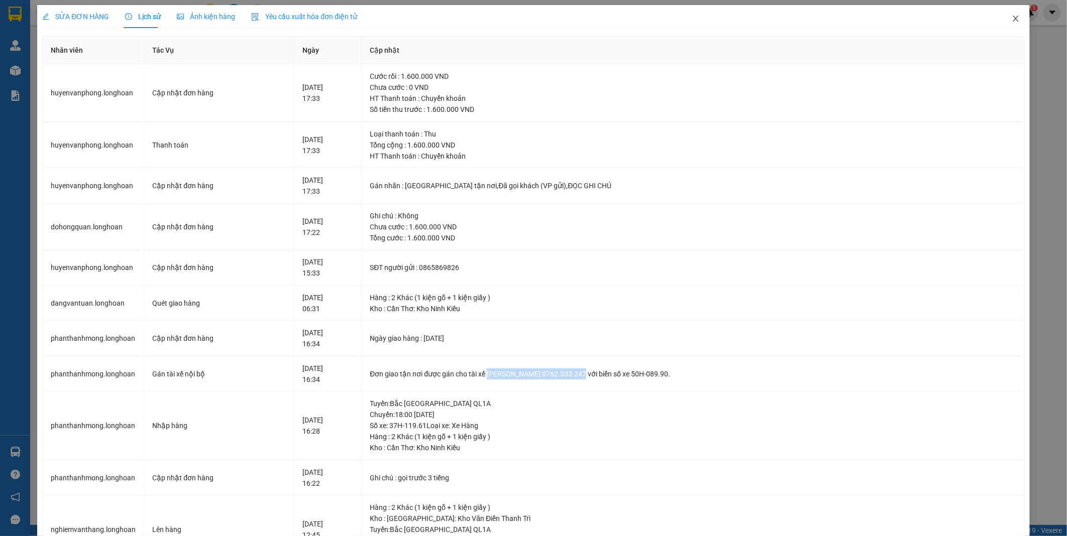
click at [1012, 17] on icon "close" at bounding box center [1016, 19] width 8 height 8
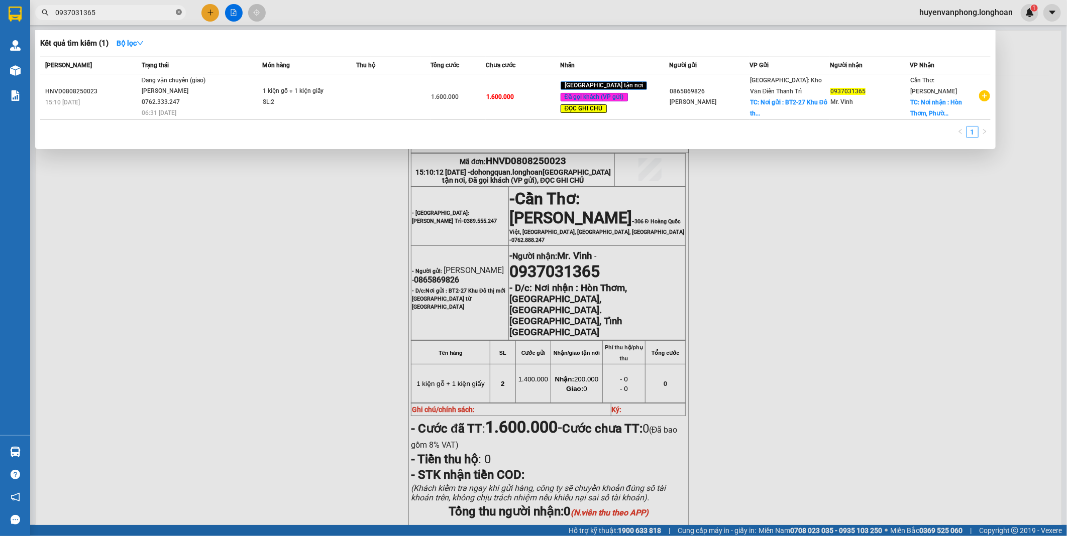
drag, startPoint x: 178, startPoint y: 12, endPoint x: 52, endPoint y: 12, distance: 126.6
click at [172, 12] on span "0937031365" at bounding box center [110, 12] width 151 height 15
click at [96, 13] on input "0937031365" at bounding box center [114, 12] width 119 height 11
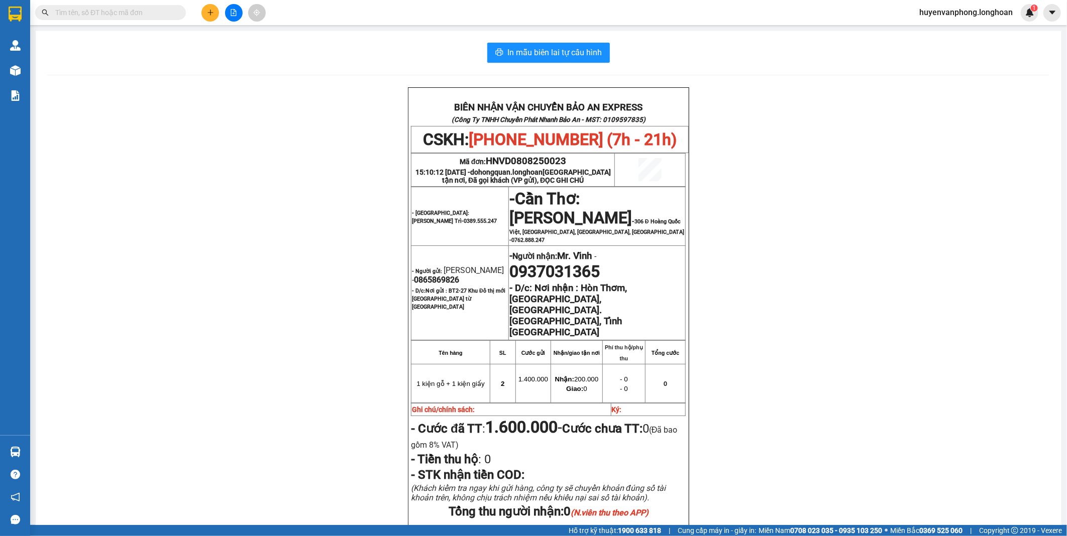
paste input "0902471486"
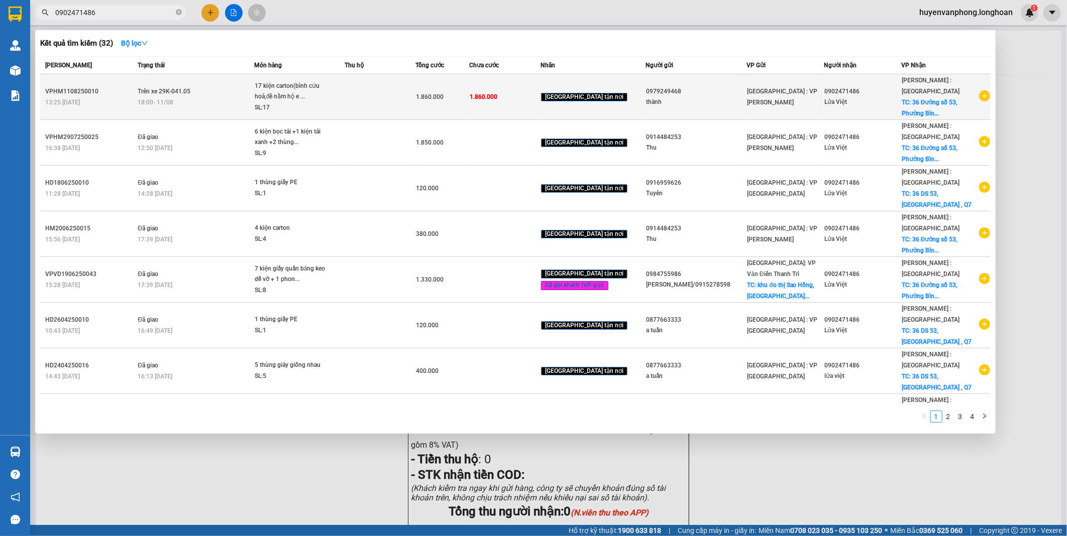
type input "0902471486"
click at [541, 96] on td "1.860.000" at bounding box center [504, 97] width 71 height 46
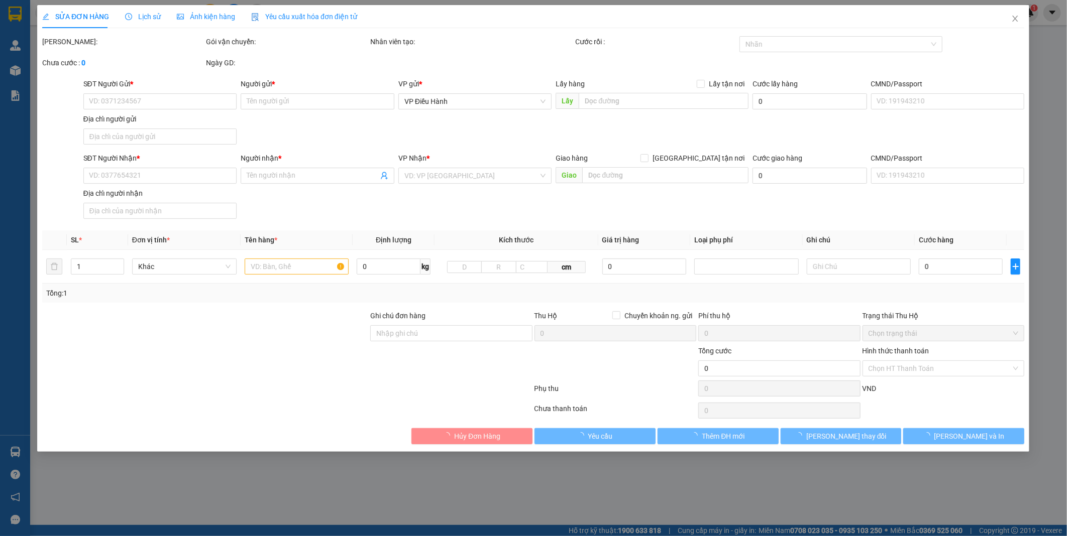
type input "0979249468"
type input "thành"
type input "0902471486"
type input "Lửa Việt"
checkbox input "true"
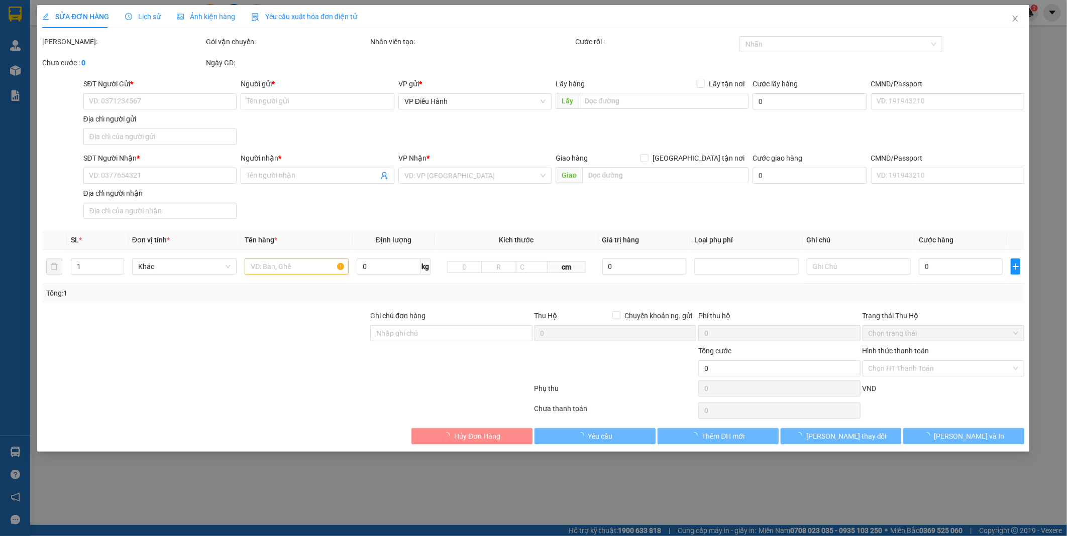
type input "[STREET_ADDRESS]."
type input "1.860.000"
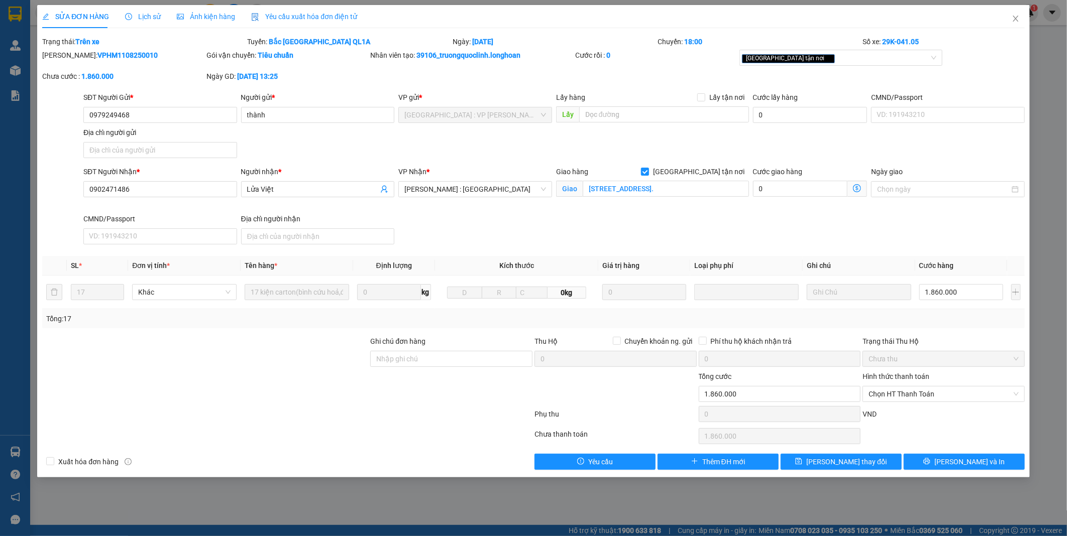
drag, startPoint x: 67, startPoint y: 54, endPoint x: 147, endPoint y: 58, distance: 79.4
click at [147, 58] on div "[PERSON_NAME]: VPHM1108250010" at bounding box center [123, 55] width 162 height 11
drag, startPoint x: 147, startPoint y: 58, endPoint x: 122, endPoint y: 56, distance: 25.2
copy b "VPHM1108250010"
click at [1015, 16] on icon "close" at bounding box center [1016, 19] width 8 height 8
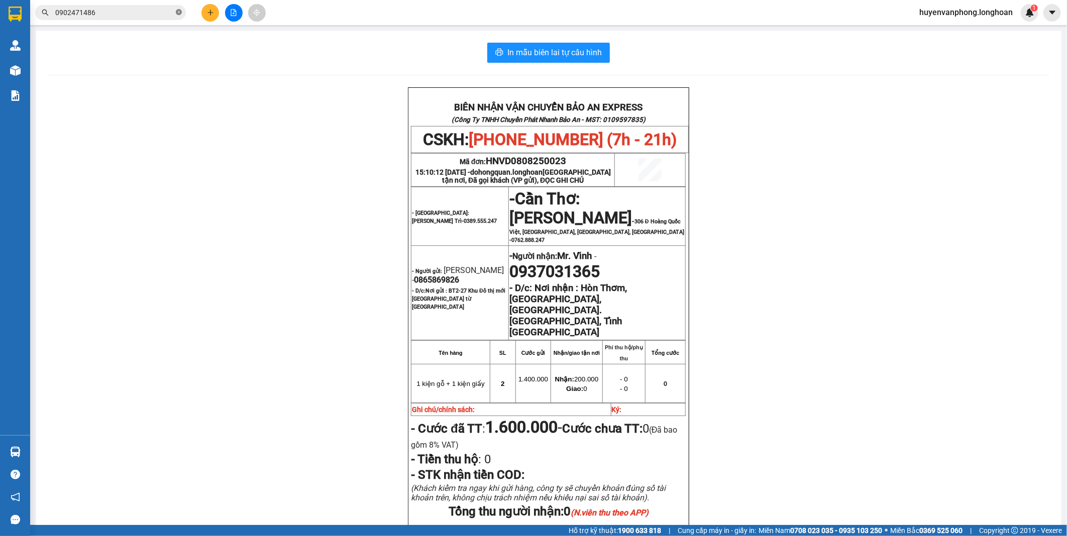
click at [179, 14] on icon "close-circle" at bounding box center [179, 12] width 6 height 6
click at [125, 11] on input "text" at bounding box center [114, 12] width 119 height 11
paste input "0973348894"
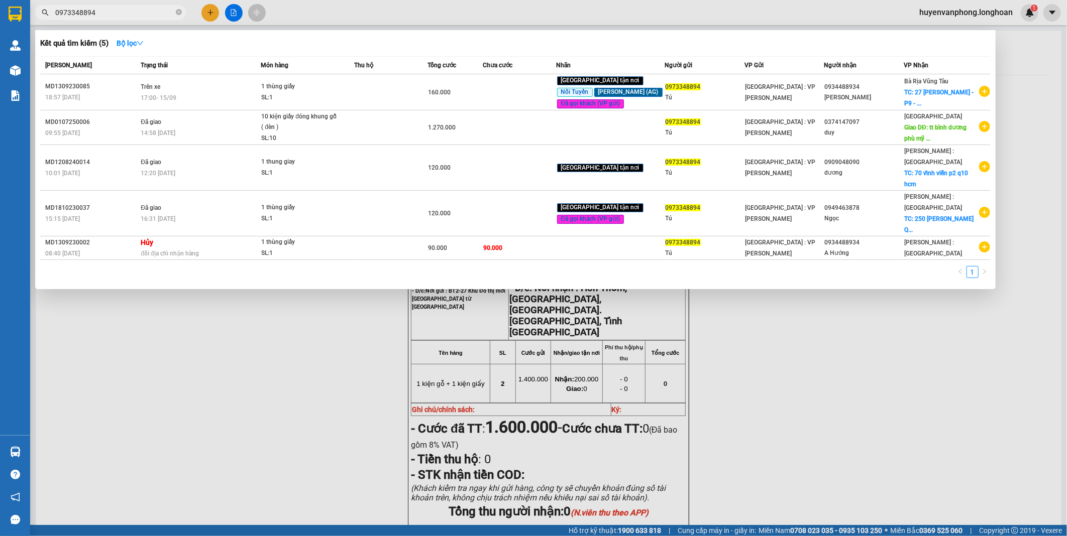
type input "0973348894"
click at [176, 12] on icon "close-circle" at bounding box center [179, 12] width 6 height 6
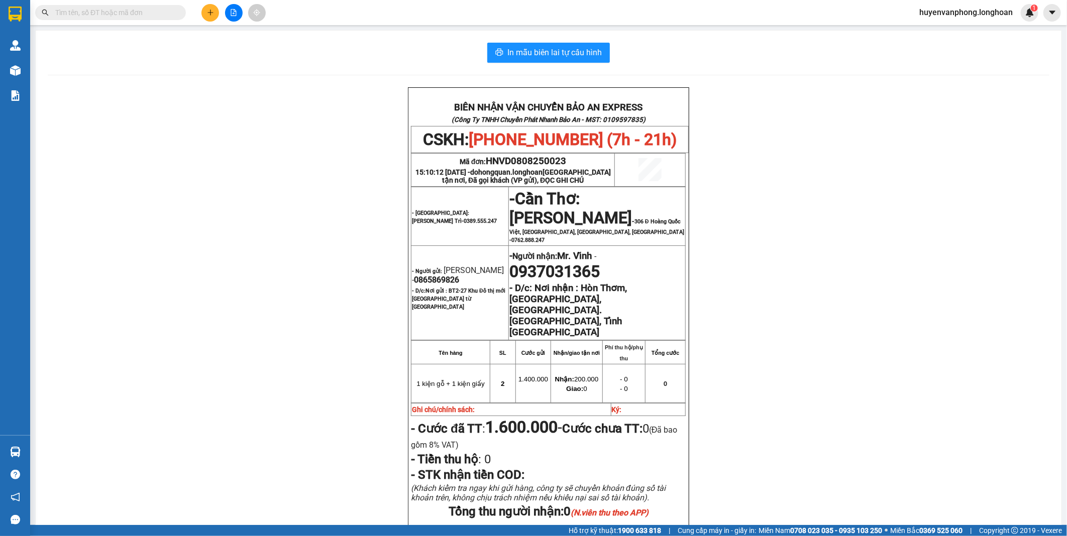
click at [141, 14] on input "text" at bounding box center [114, 12] width 119 height 11
paste input "0869.333.526"
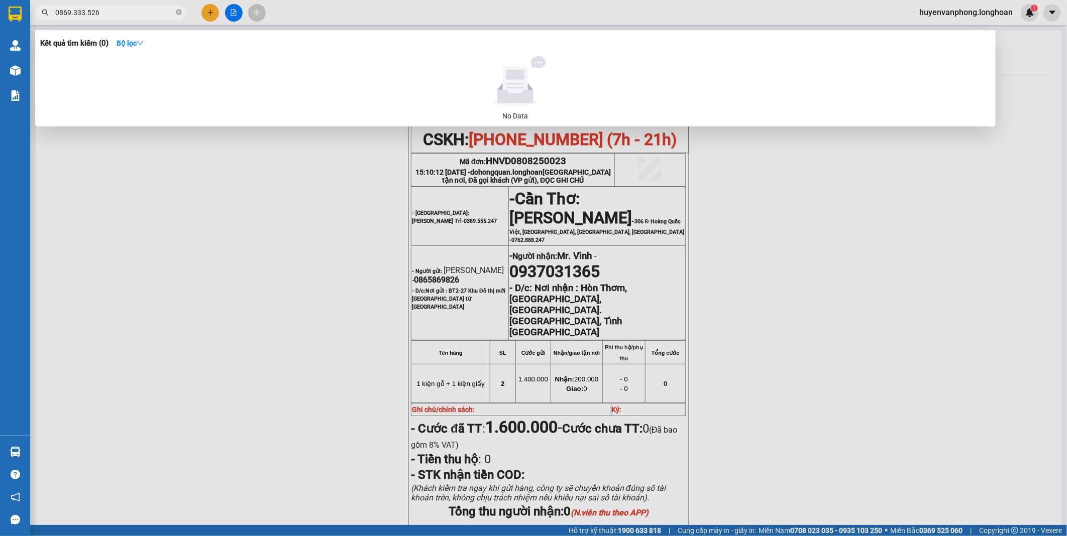
click at [73, 13] on input "0869.333.526" at bounding box center [114, 12] width 119 height 11
click at [84, 12] on input "0869333.526" at bounding box center [114, 12] width 119 height 11
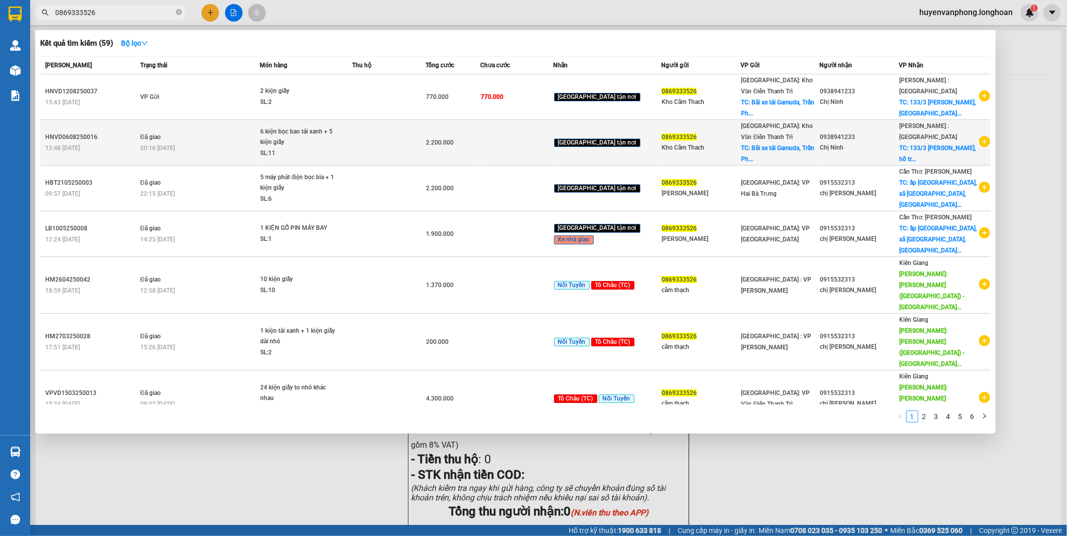
type input "0869333526"
click at [540, 153] on td at bounding box center [516, 143] width 73 height 46
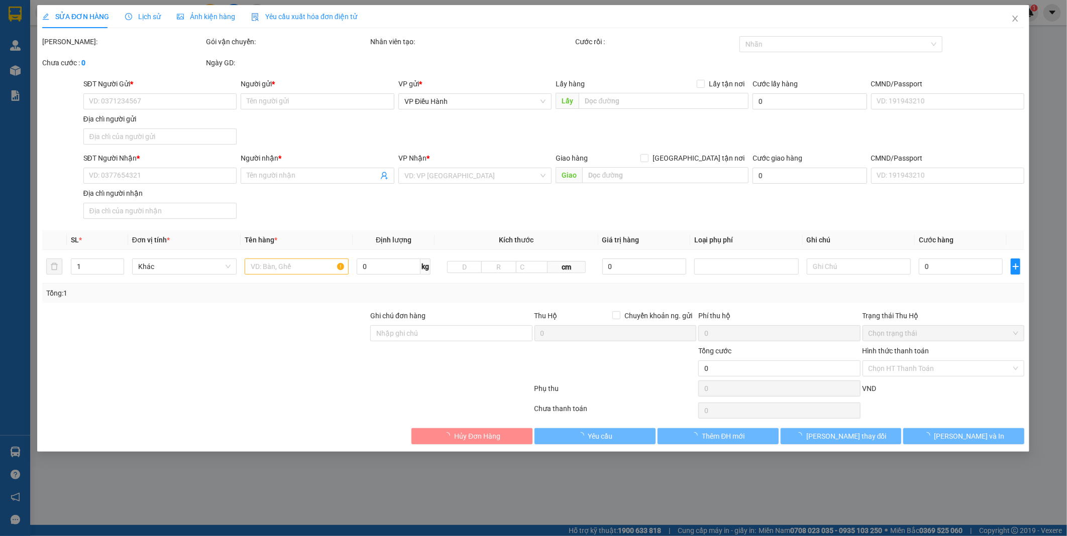
type input "0869333526"
type input "Kho Cẩm Thach"
checkbox input "true"
type input "Bãi xe tải Gamuda, [PERSON_NAME], [PERSON_NAME], HN"
type input "200.000"
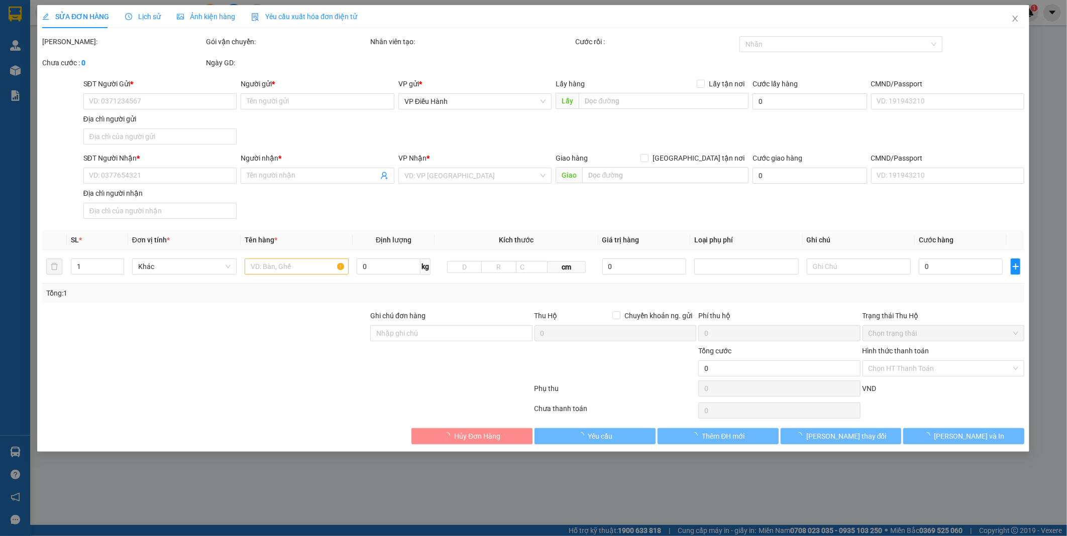
type input "0938941233"
type input "Chị Ninh"
checkbox input "true"
type input "133/3 [PERSON_NAME], [PERSON_NAME] - xuyên mộc vũng tàu"
type input "2.200.000"
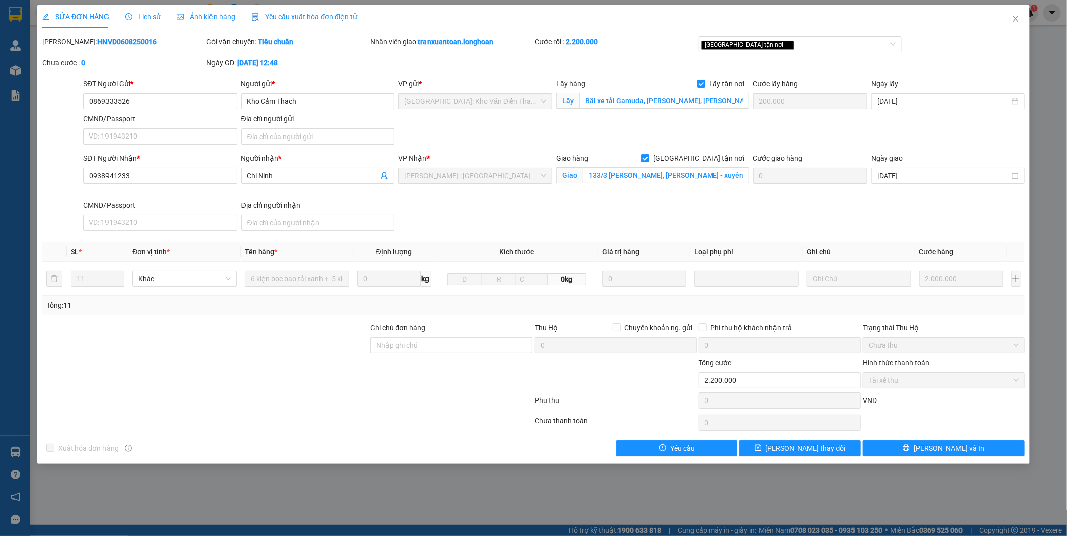
click at [147, 15] on span "Lịch sử" at bounding box center [143, 17] width 36 height 8
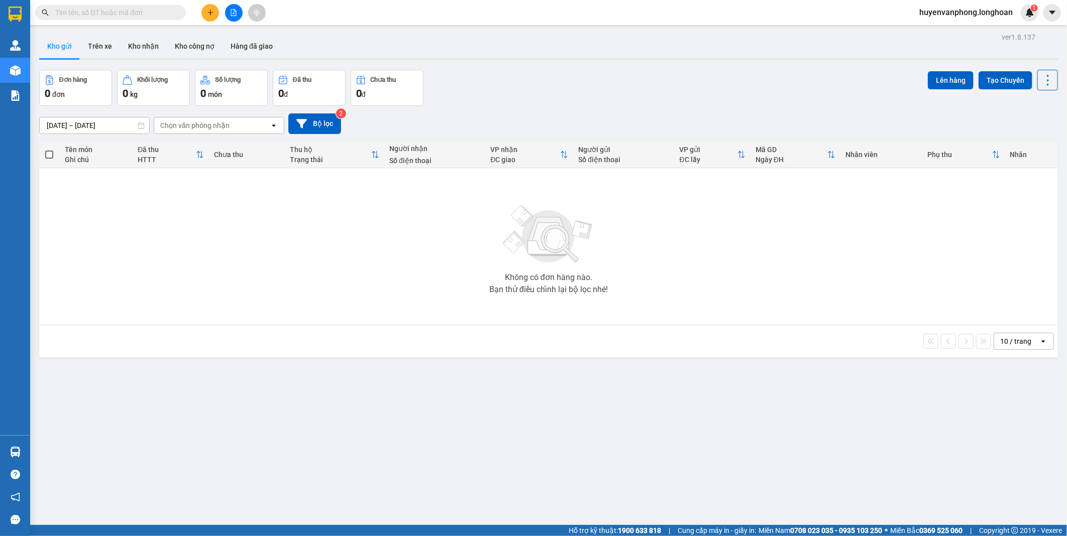
click at [119, 17] on input "text" at bounding box center [114, 12] width 119 height 11
paste input "0938941233"
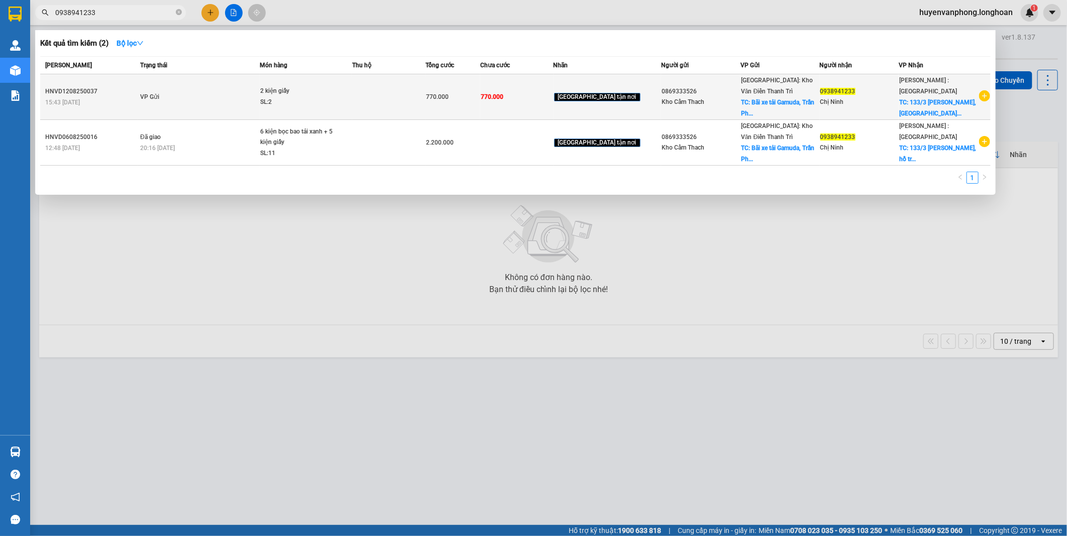
type input "0938941233"
click at [352, 115] on td "2 kiện giấy SL: 2" at bounding box center [306, 97] width 92 height 46
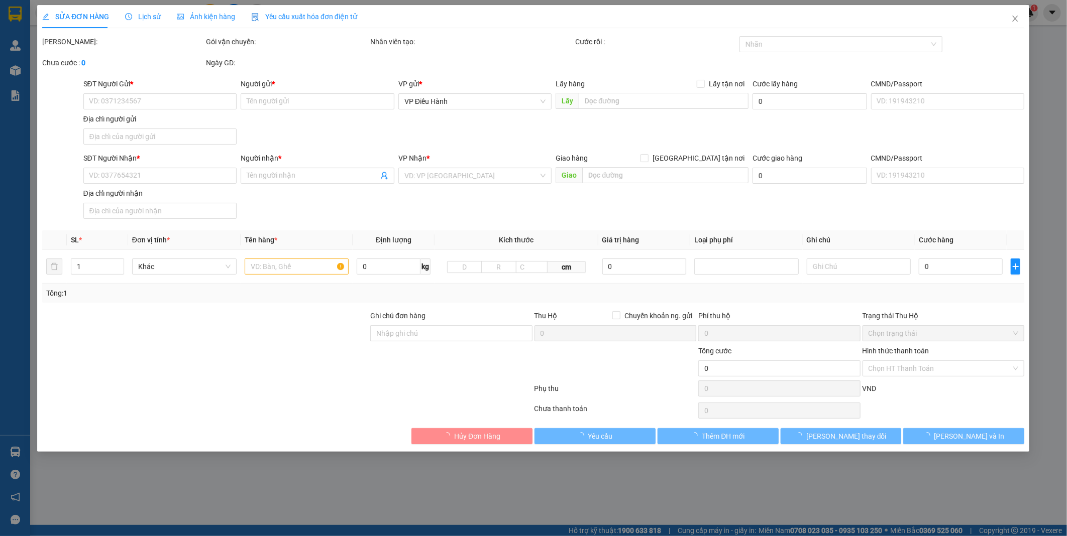
type input "0869333526"
type input "Kho Cẩm Thach"
checkbox input "true"
type input "Bãi xe tải Gamuda, [PERSON_NAME], [PERSON_NAME], HN"
type input "0938941233"
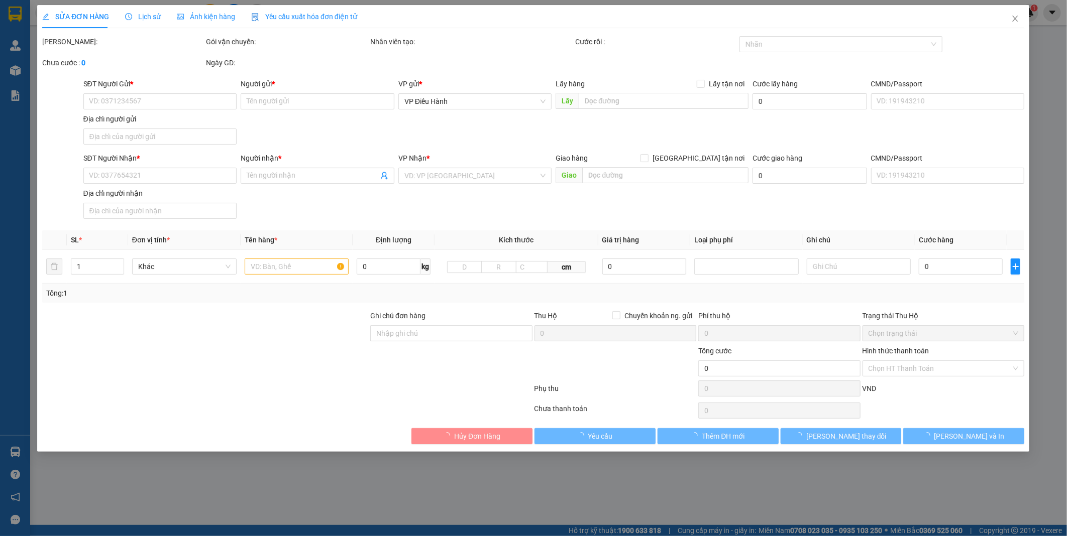
type input "Chị Ninh"
checkbox input "true"
type input "133/3 Tôn Thất Tùng, xã Hồ Tràm, xuyên mộc, vũng tàu"
type input "770.000"
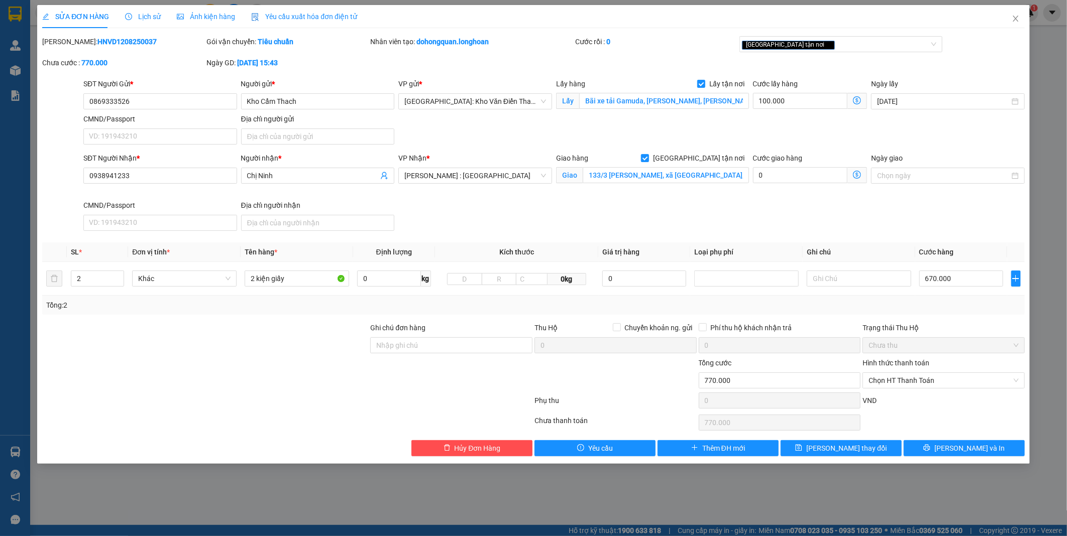
click at [150, 18] on span "Lịch sử" at bounding box center [143, 17] width 36 height 8
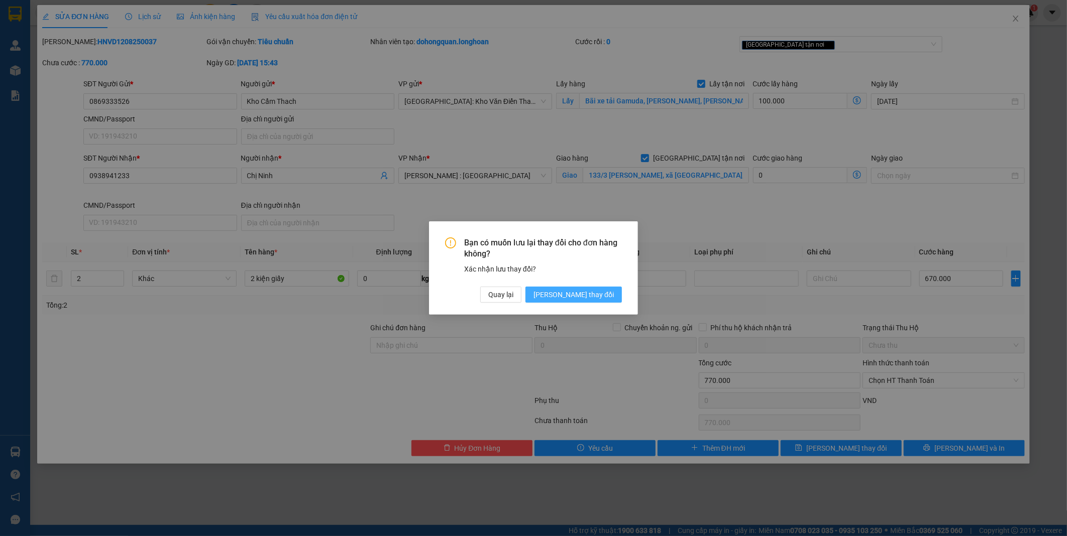
click at [584, 294] on span "[PERSON_NAME] thay đổi" at bounding box center [573, 294] width 80 height 11
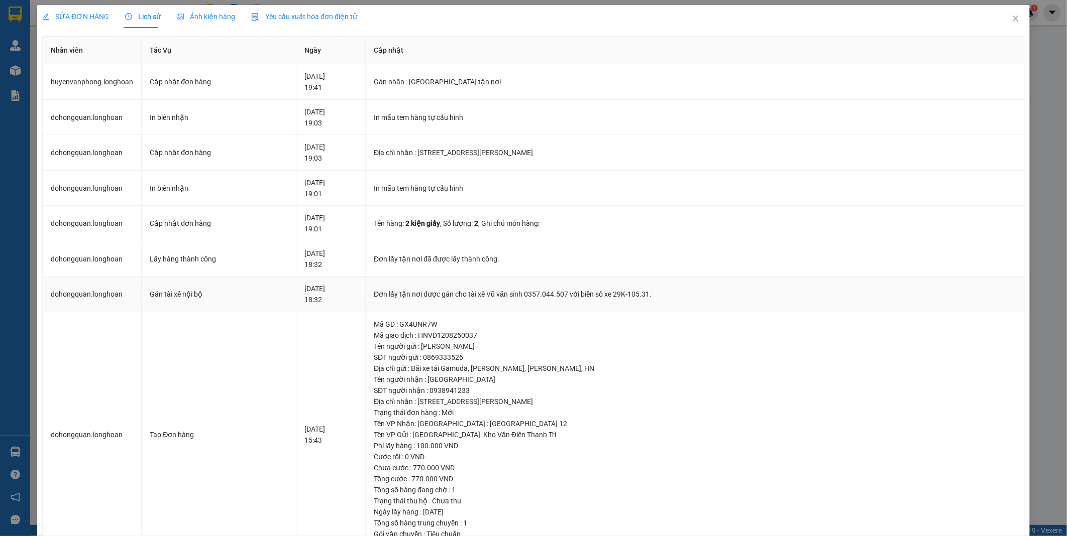
scroll to position [40, 0]
